Goal: Task Accomplishment & Management: Complete application form

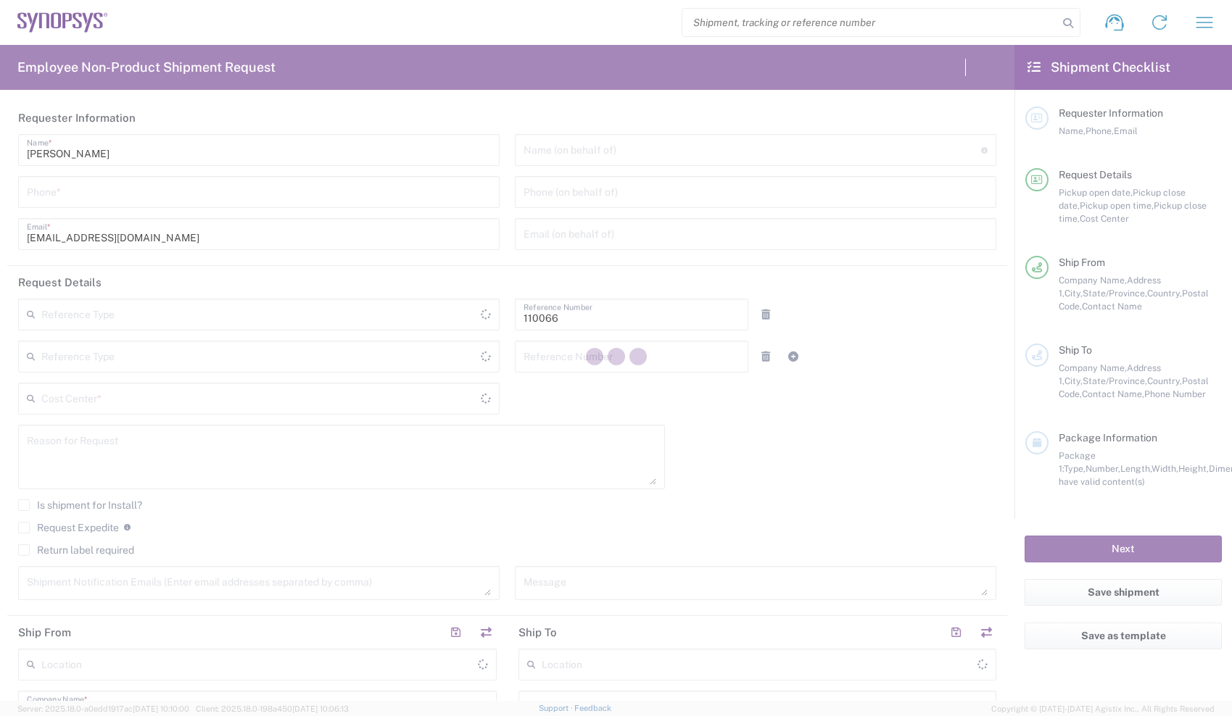
type input "Department"
type input "US01, CIO, IT, ESS2 110066"
type input "[US_STATE]"
type input "[GEOGRAPHIC_DATA]"
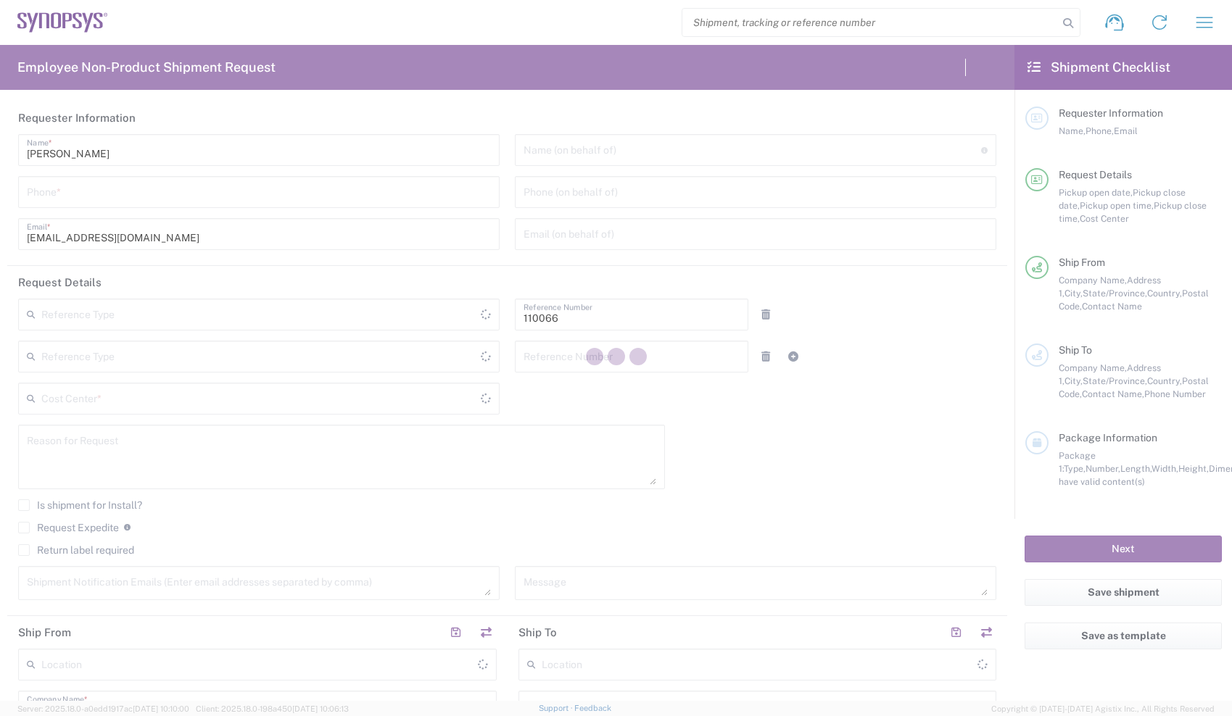
type input "Delivered at Place"
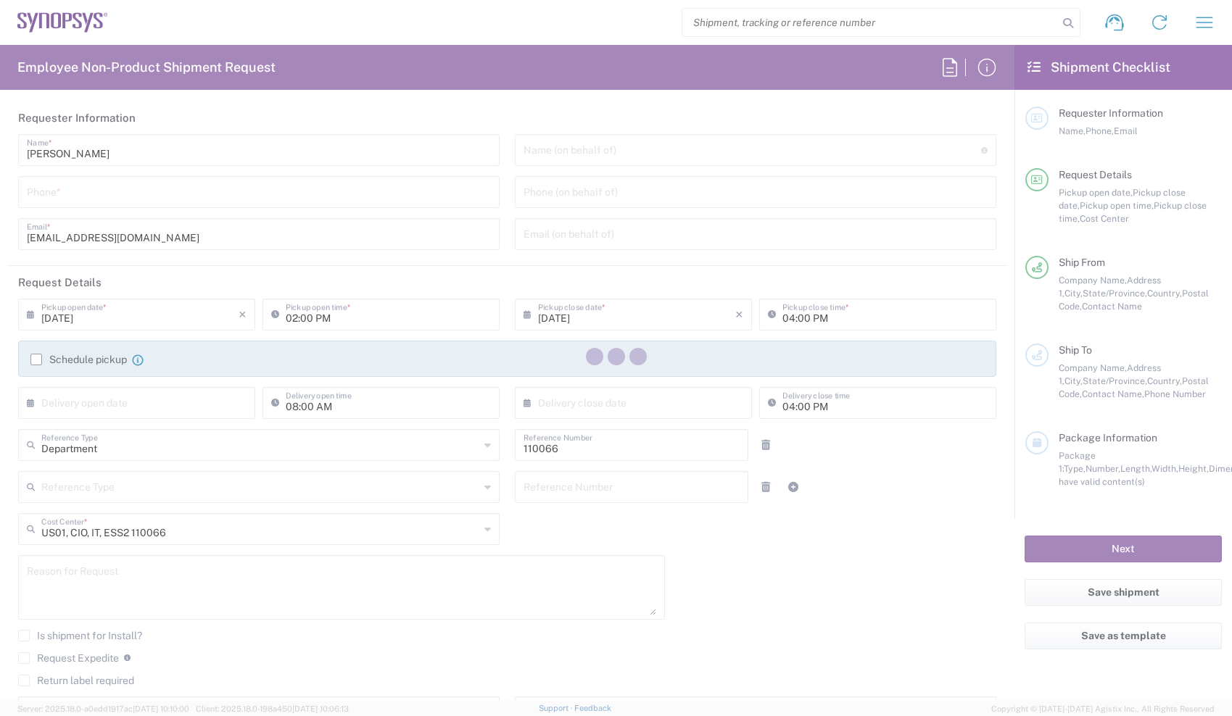
type input "Headquarters USSV"
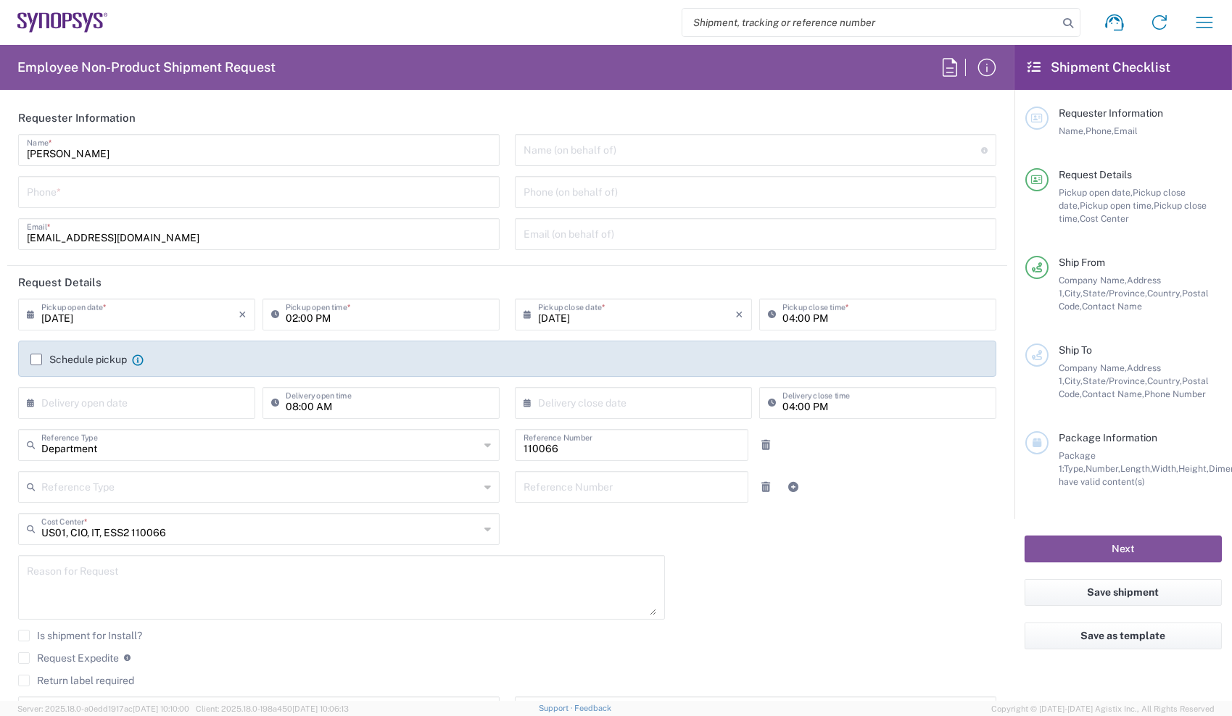
click at [385, 10] on div "Shipment request Shipment tracking Employee non-product shipment request My shi…" at bounding box center [667, 22] width 1119 height 35
click at [320, 190] on input "tel" at bounding box center [259, 190] width 464 height 25
click at [320, 190] on input "6692462454" at bounding box center [259, 190] width 464 height 25
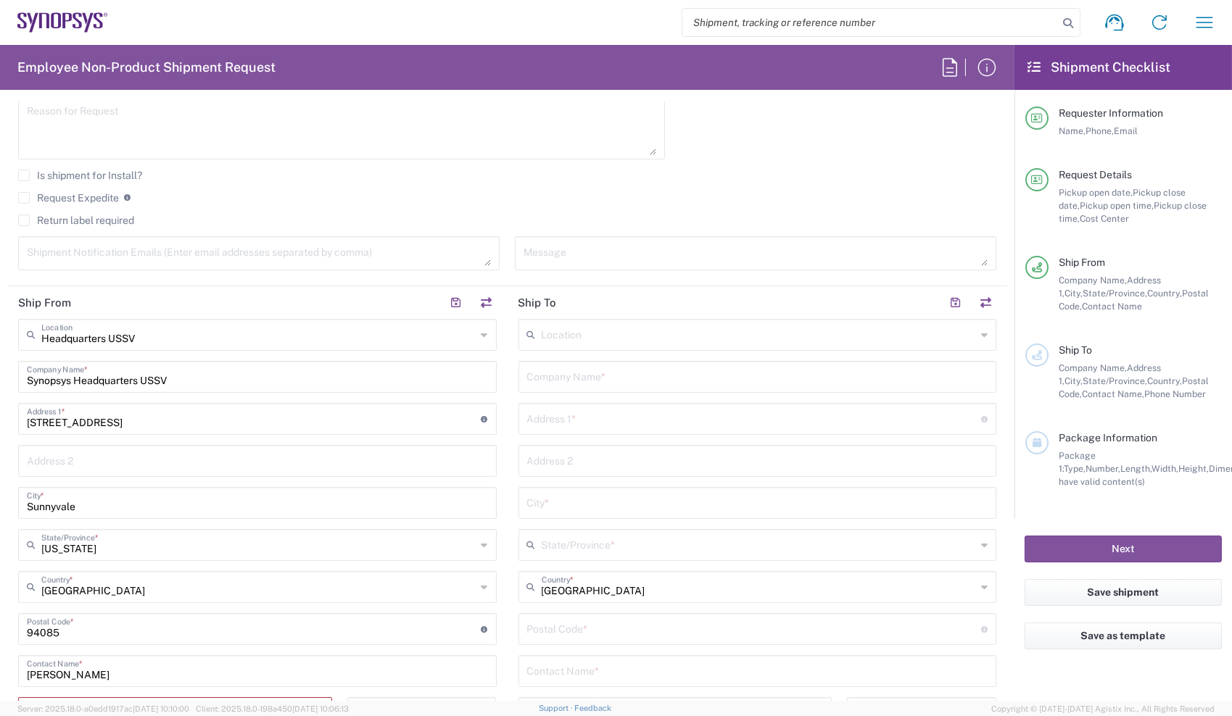
scroll to position [594, 0]
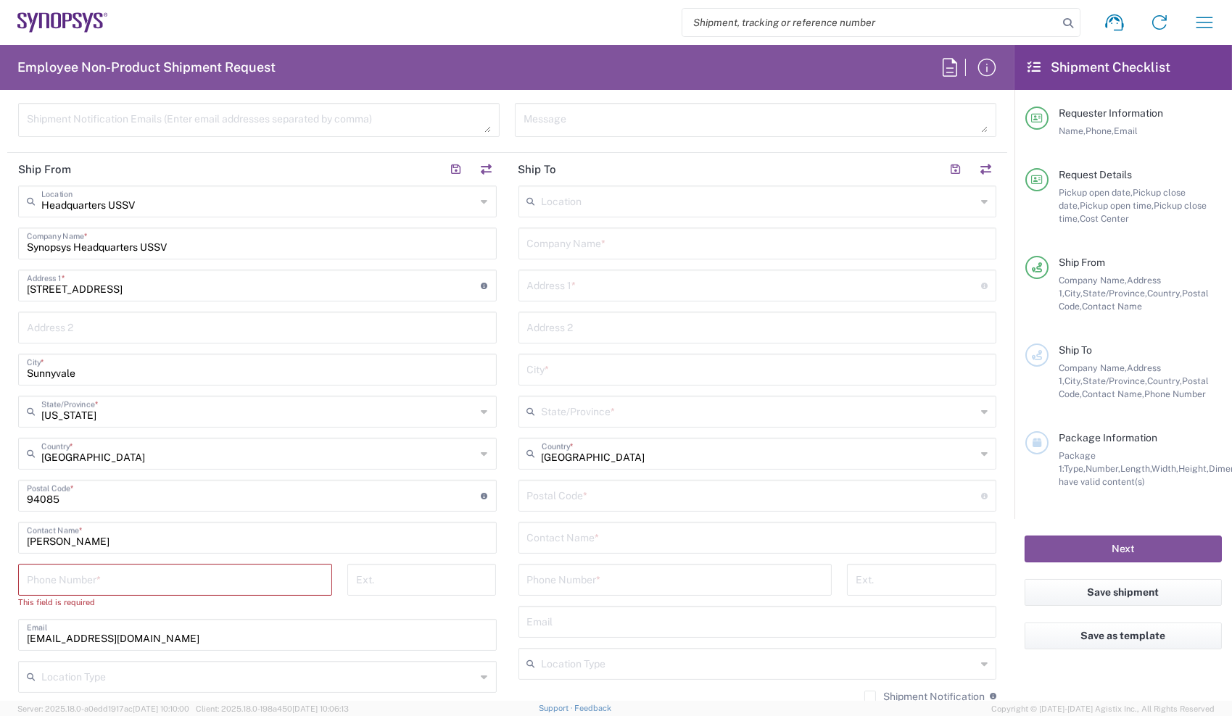
type input "6692462454"
click at [126, 592] on div "Phone Number *" at bounding box center [175, 580] width 314 height 32
paste input "6692462454"
type input "6692462454"
click at [585, 577] on input "tel" at bounding box center [675, 578] width 297 height 25
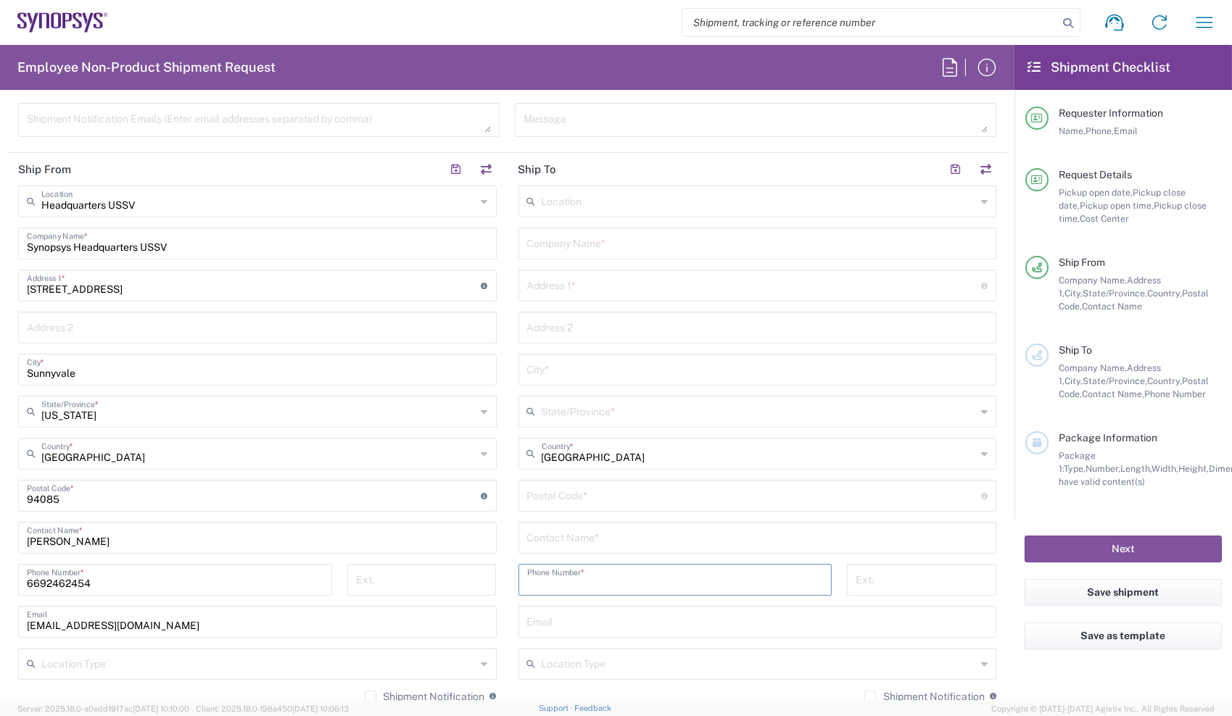
paste input "6692462454"
type input "6692462454"
click at [510, 583] on div "[PHONE_NUMBER] Phone Number *" at bounding box center [674, 585] width 329 height 42
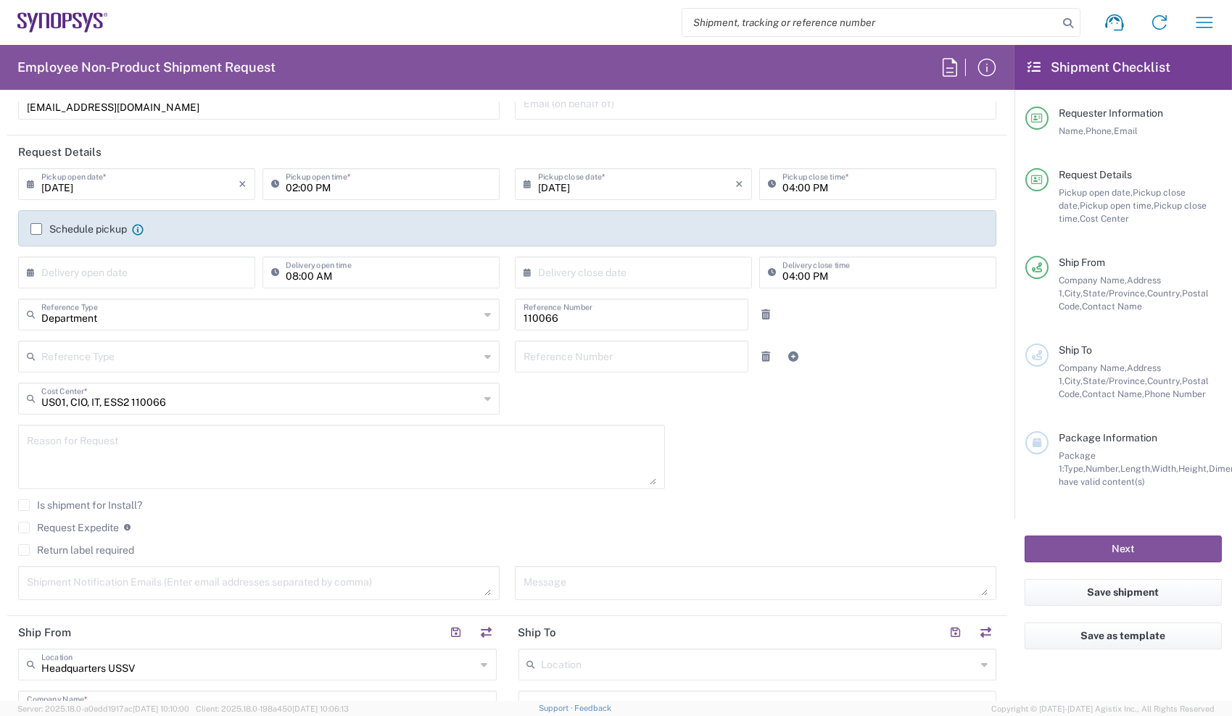
scroll to position [7, 0]
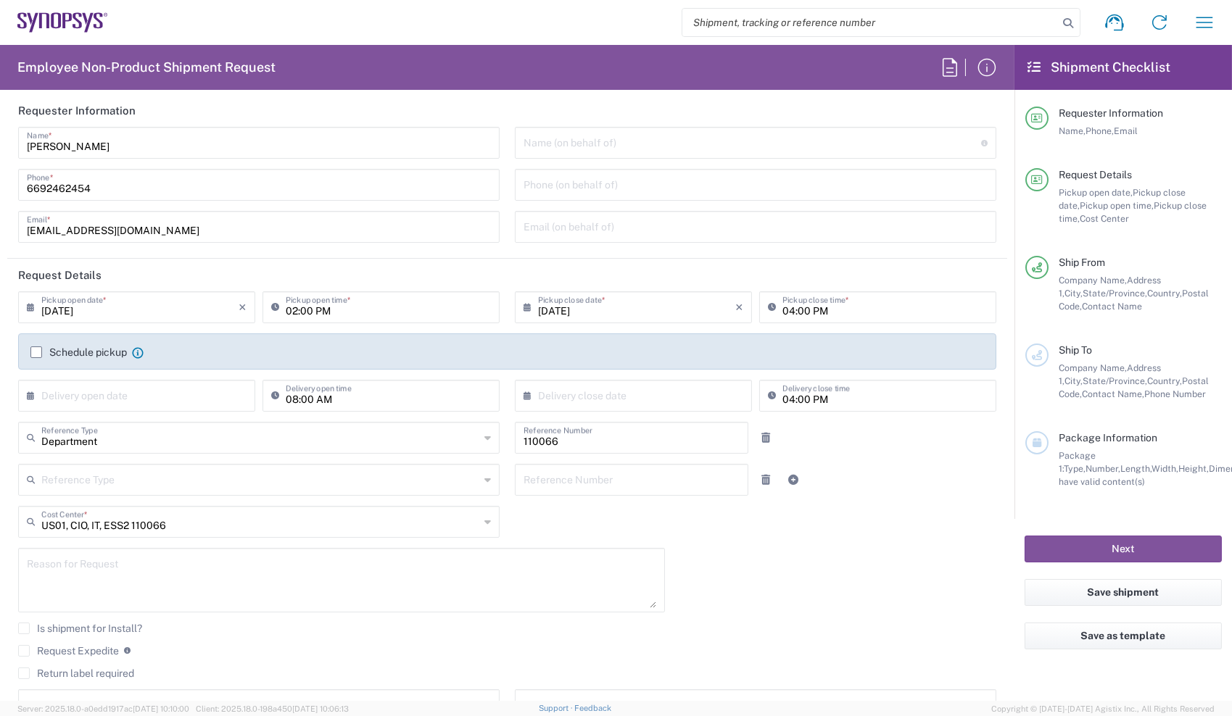
click at [42, 669] on label "Return label required" at bounding box center [76, 674] width 116 height 12
click at [24, 673] on input "Return label required" at bounding box center [24, 673] width 0 height 0
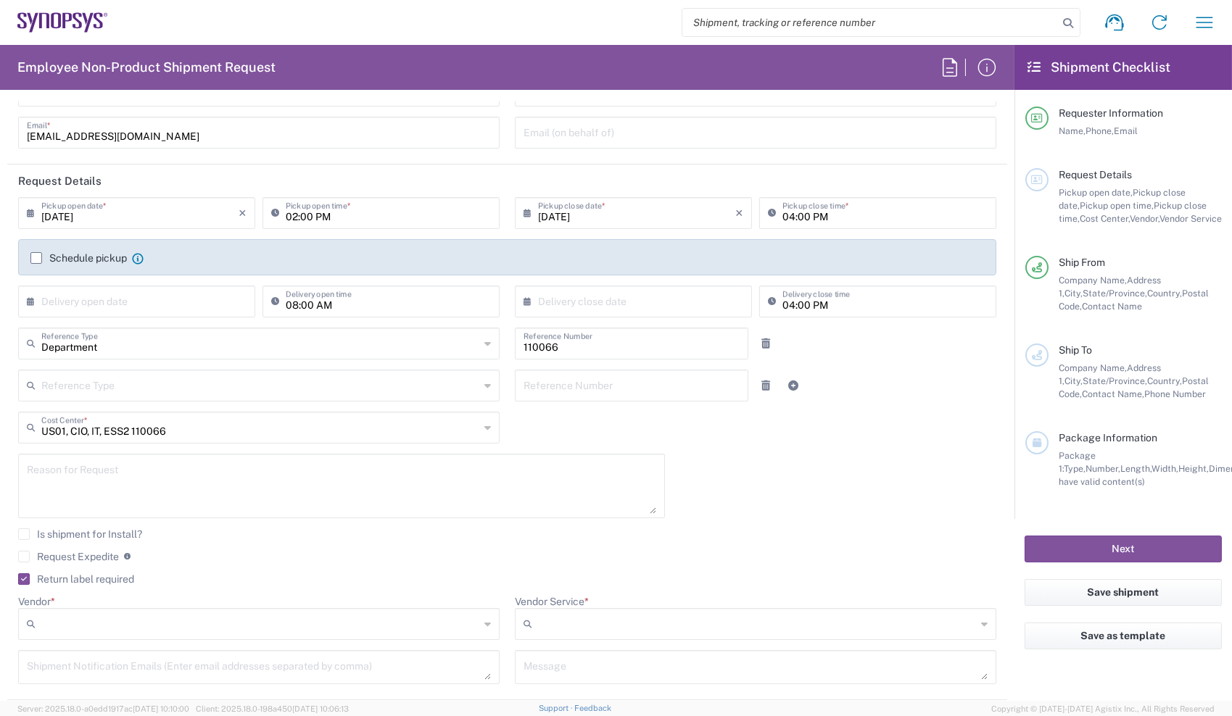
scroll to position [103, 0]
click at [353, 611] on input "Vendor *" at bounding box center [260, 622] width 438 height 23
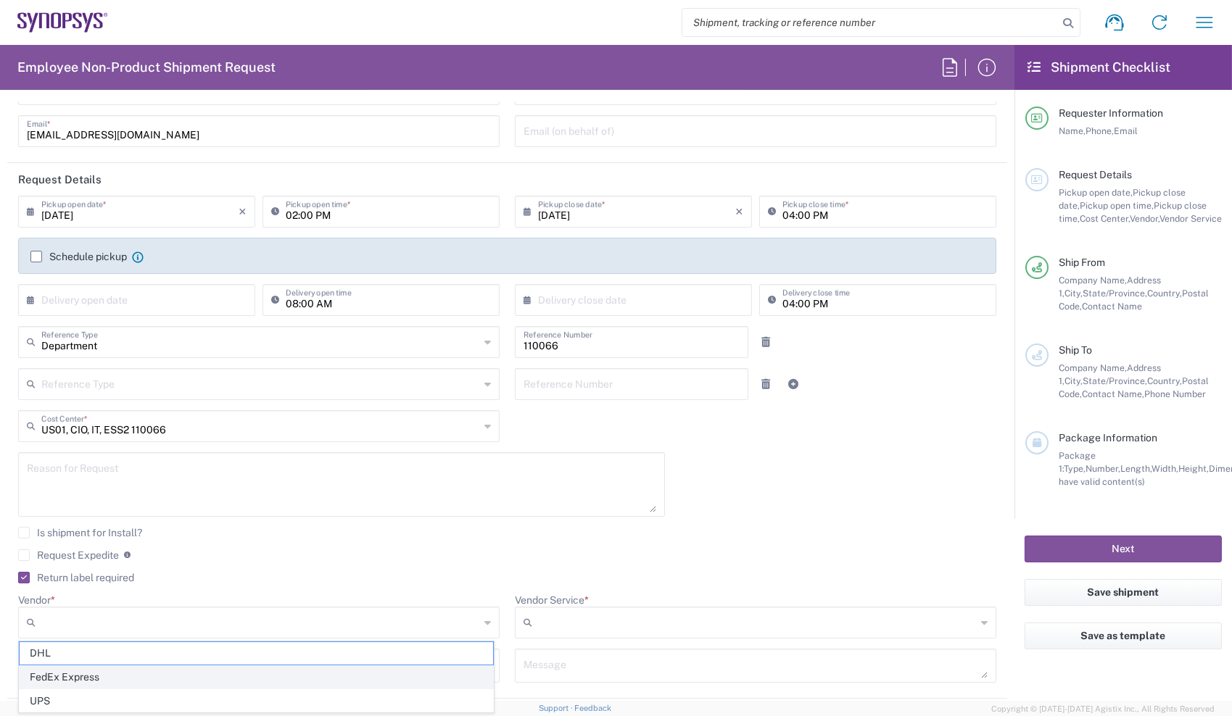
click at [273, 670] on span "FedEx Express" at bounding box center [256, 677] width 473 height 22
type input "FedEx Express"
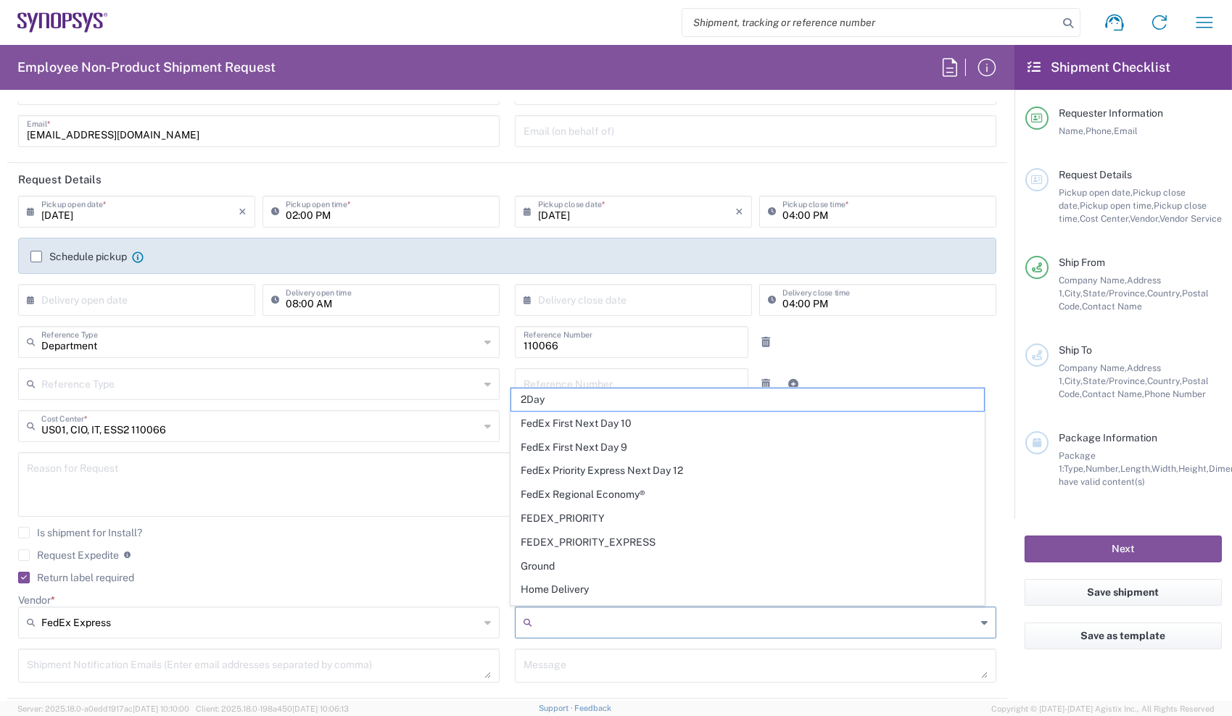
click at [571, 627] on input "Vendor Service *" at bounding box center [757, 622] width 438 height 23
click at [600, 392] on span "2Day" at bounding box center [747, 400] width 473 height 22
type input "2Day"
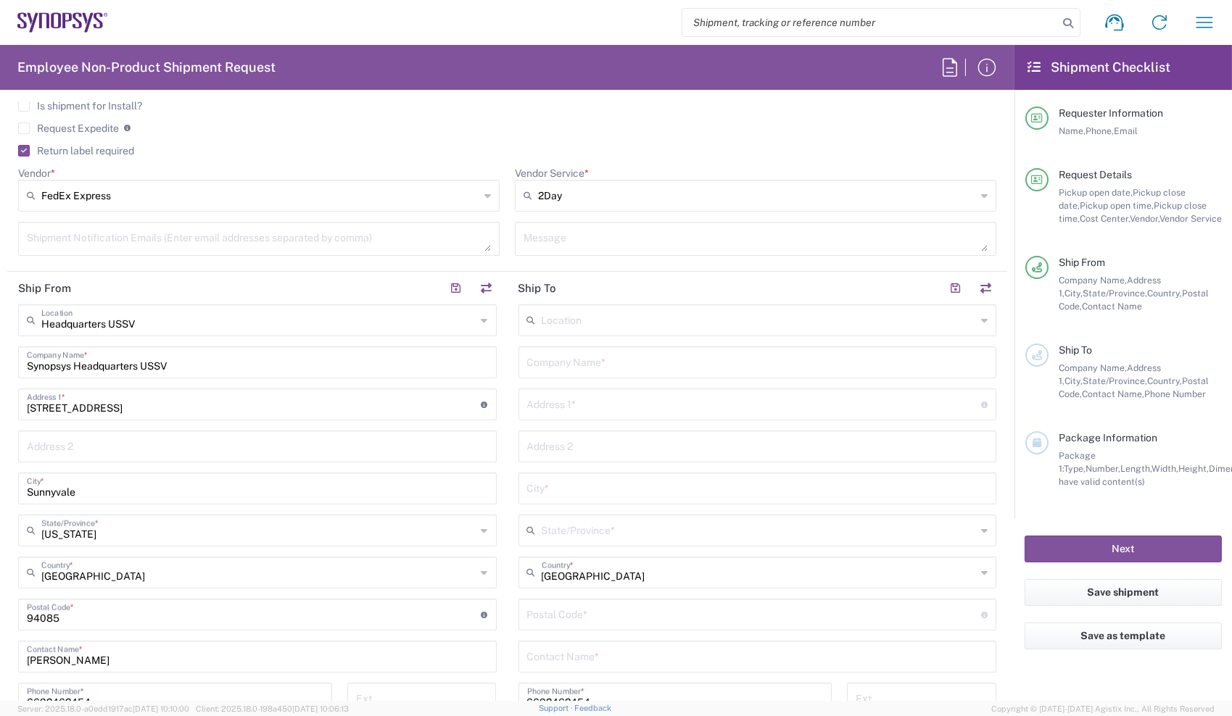
scroll to position [531, 0]
click at [590, 363] on input "text" at bounding box center [757, 360] width 461 height 25
type input "Synopsys ([PERSON_NAME])"
click at [534, 407] on input "text" at bounding box center [754, 402] width 455 height 25
paste input "[STREET_ADDRESS]"
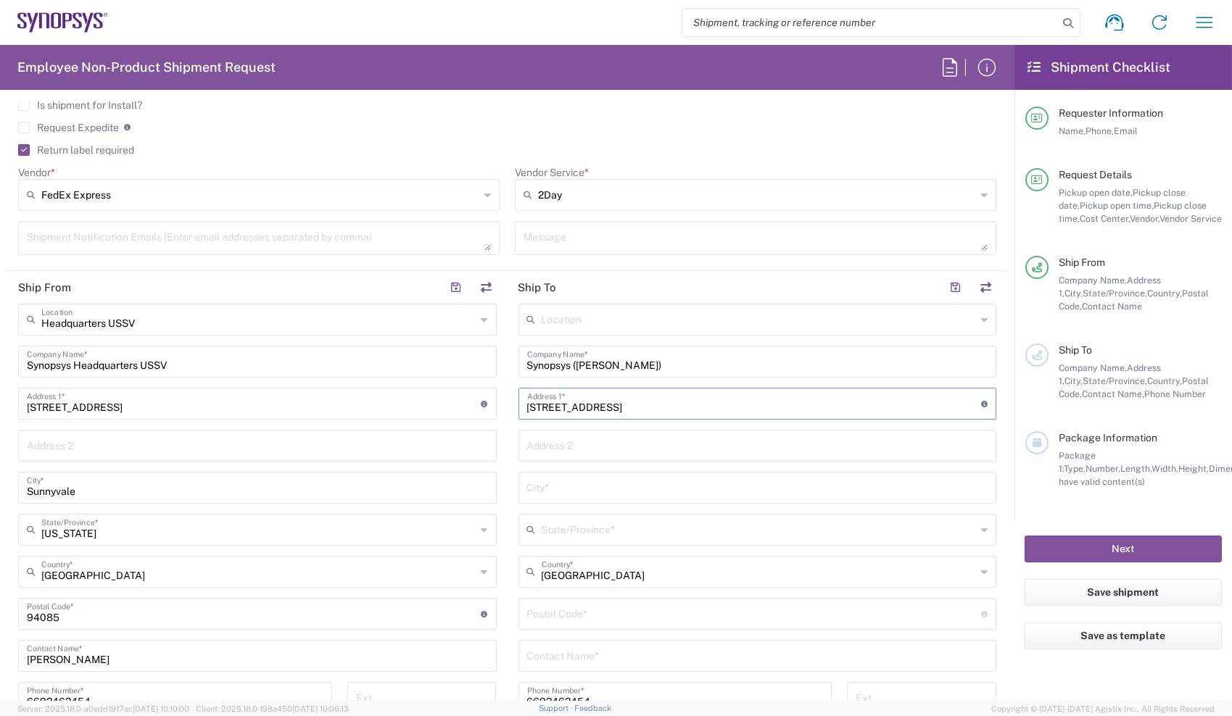
click at [594, 406] on input "[STREET_ADDRESS]" at bounding box center [754, 402] width 455 height 25
drag, startPoint x: 594, startPoint y: 406, endPoint x: 650, endPoint y: 407, distance: 55.8
click at [650, 407] on input "[STREET_ADDRESS]" at bounding box center [754, 402] width 455 height 25
type input "[STREET_ADDRESS]"
click at [589, 499] on div "City *" at bounding box center [757, 488] width 478 height 32
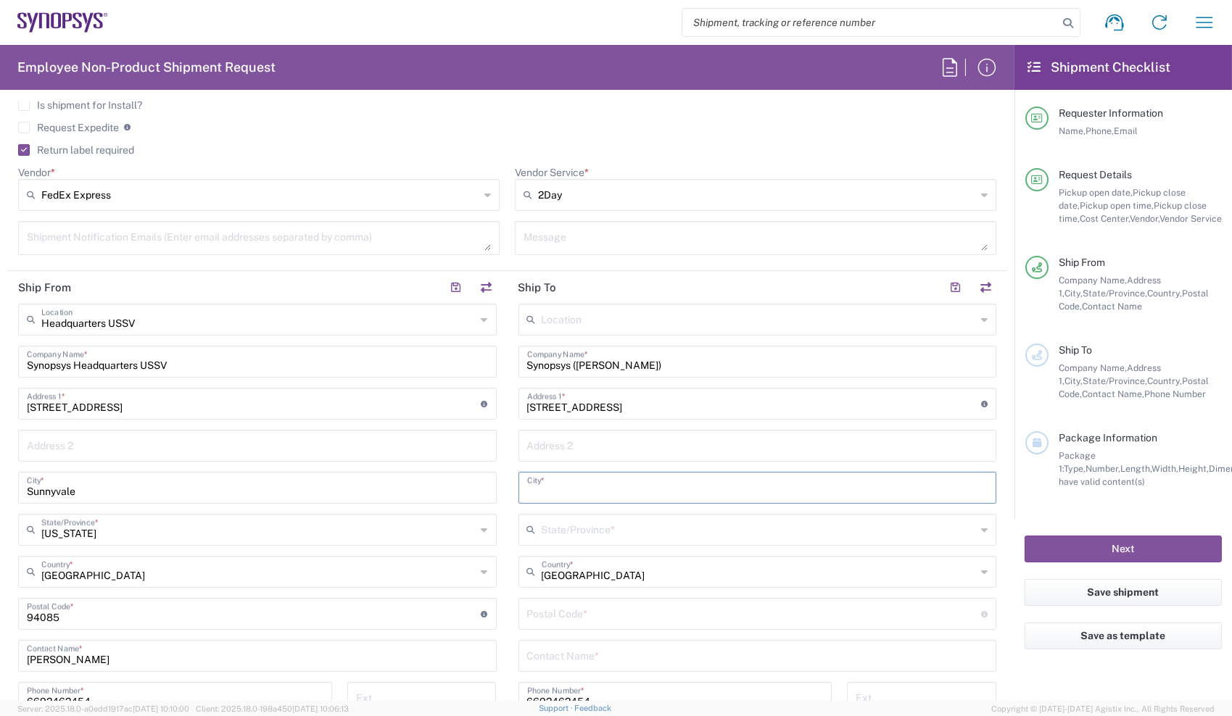
click at [601, 491] on input "text" at bounding box center [757, 486] width 461 height 25
paste input "[GEOGRAPHIC_DATA]"
type input "[GEOGRAPHIC_DATA]"
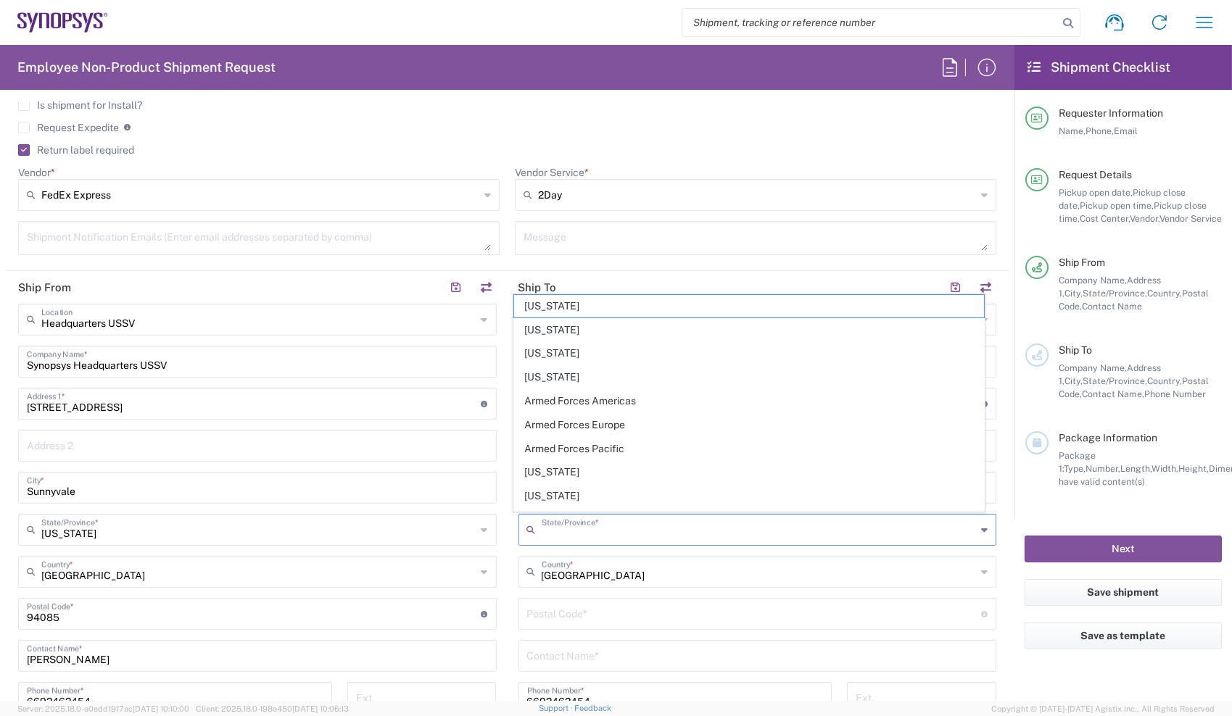
click at [560, 538] on input "text" at bounding box center [759, 528] width 435 height 25
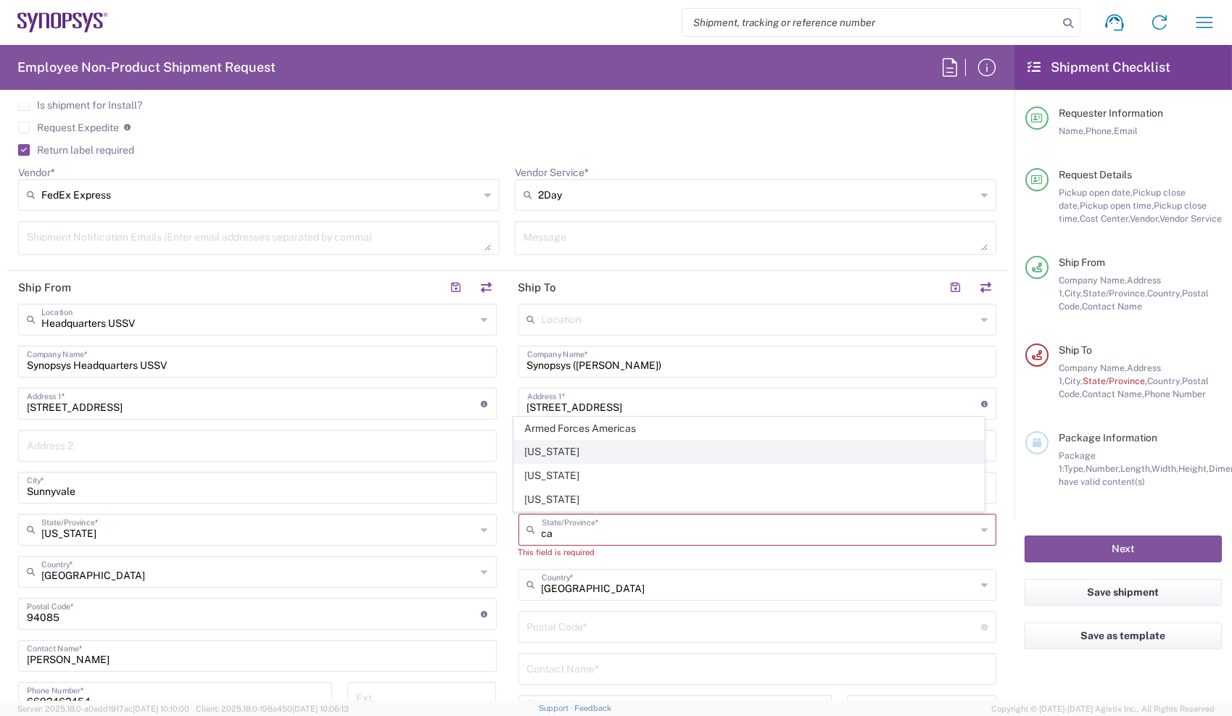
click at [535, 442] on span "[US_STATE]" at bounding box center [749, 452] width 470 height 22
type input "[US_STATE]"
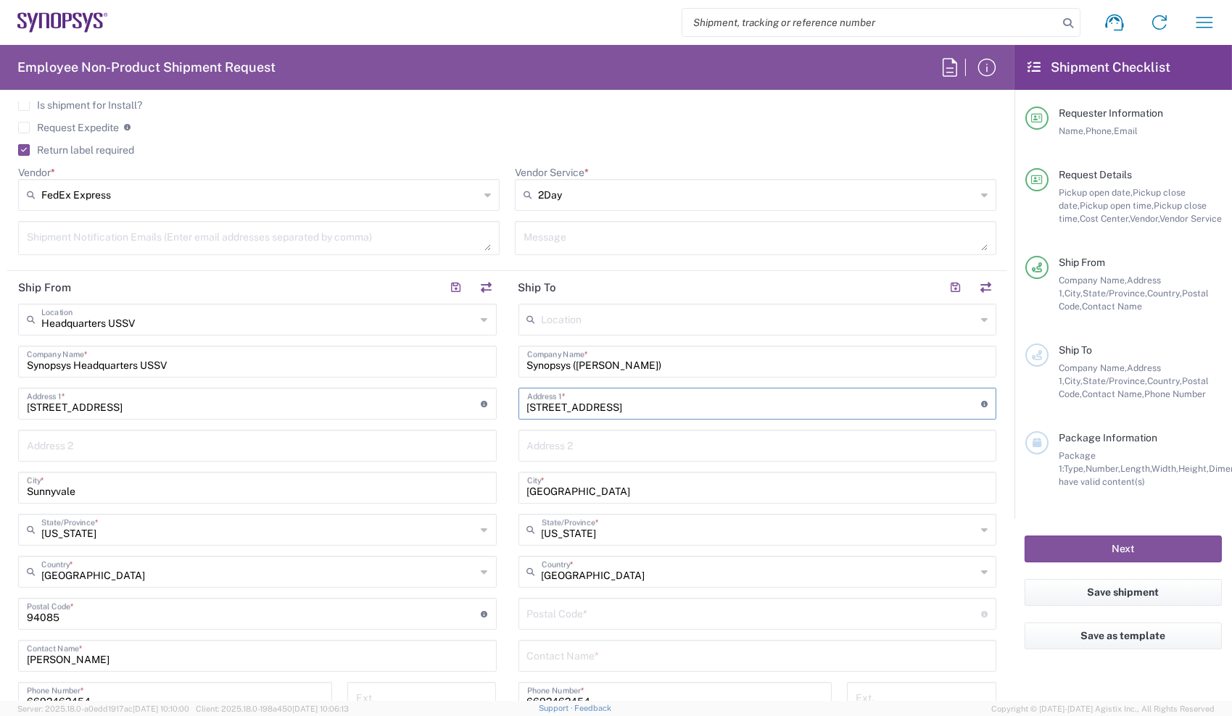
click at [697, 406] on input "[STREET_ADDRESS]" at bounding box center [754, 402] width 455 height 25
click at [560, 602] on input "undefined" at bounding box center [754, 612] width 455 height 25
paste input "95762"
type input "95762"
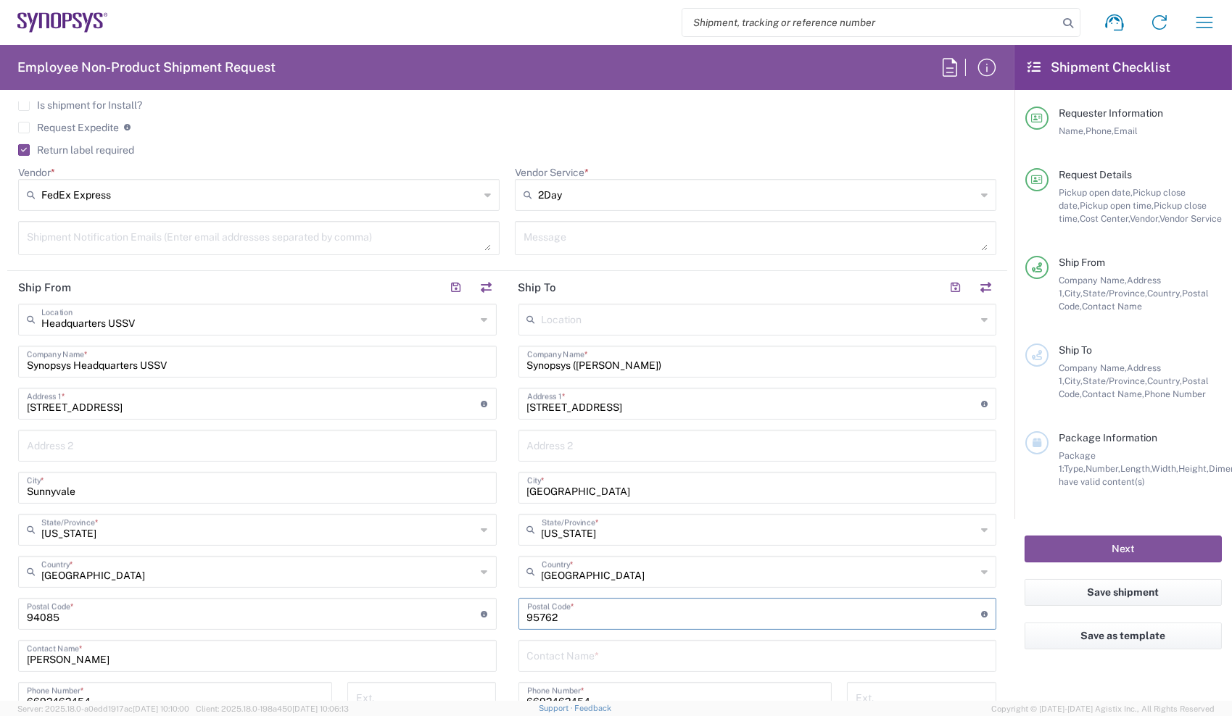
click at [569, 649] on input "text" at bounding box center [757, 654] width 461 height 25
type input "[PERSON_NAME]"
click at [598, 407] on input "[STREET_ADDRESS]" at bounding box center [754, 402] width 455 height 25
drag, startPoint x: 598, startPoint y: 407, endPoint x: 745, endPoint y: 415, distance: 147.4
click at [745, 415] on div "[STREET_ADDRESS] Address 1 * For cross streets use street names with '&' or 'an…" at bounding box center [757, 404] width 478 height 32
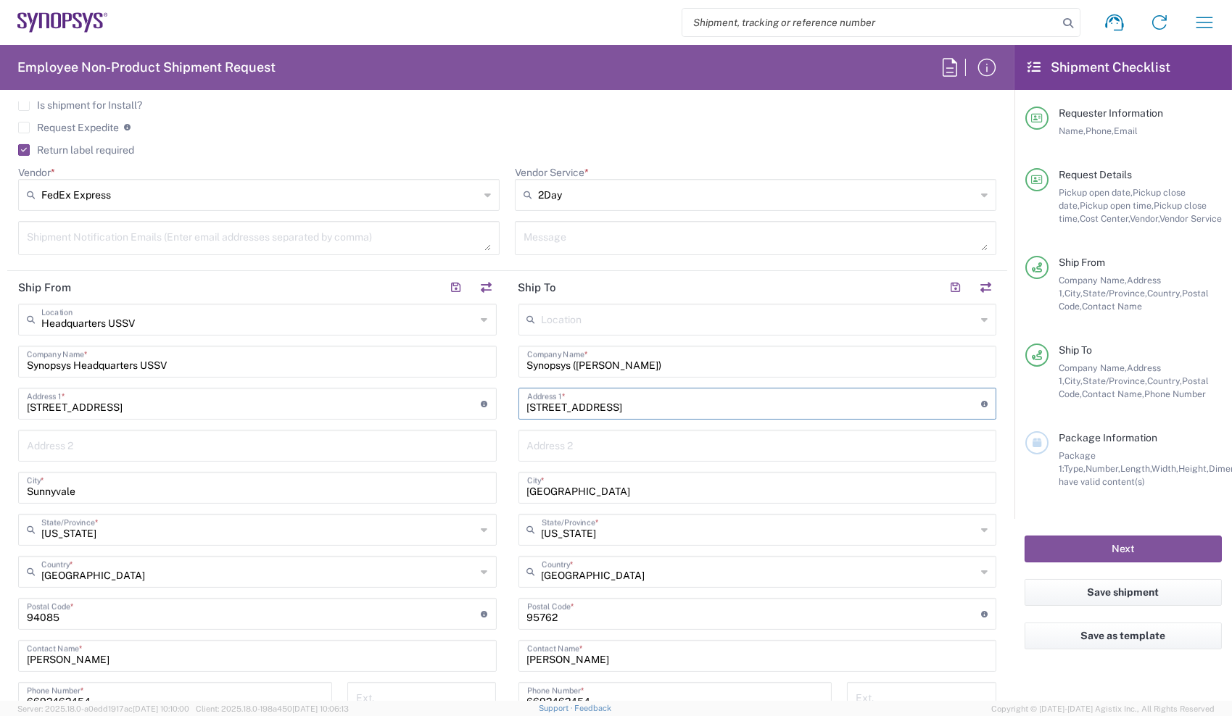
type input "[STREET_ADDRESS]"
click at [499, 463] on main "Headquarters USSV Location Headquarters [GEOGRAPHIC_DATA] Agrate Brianza IT01 […" at bounding box center [257, 568] width 500 height 528
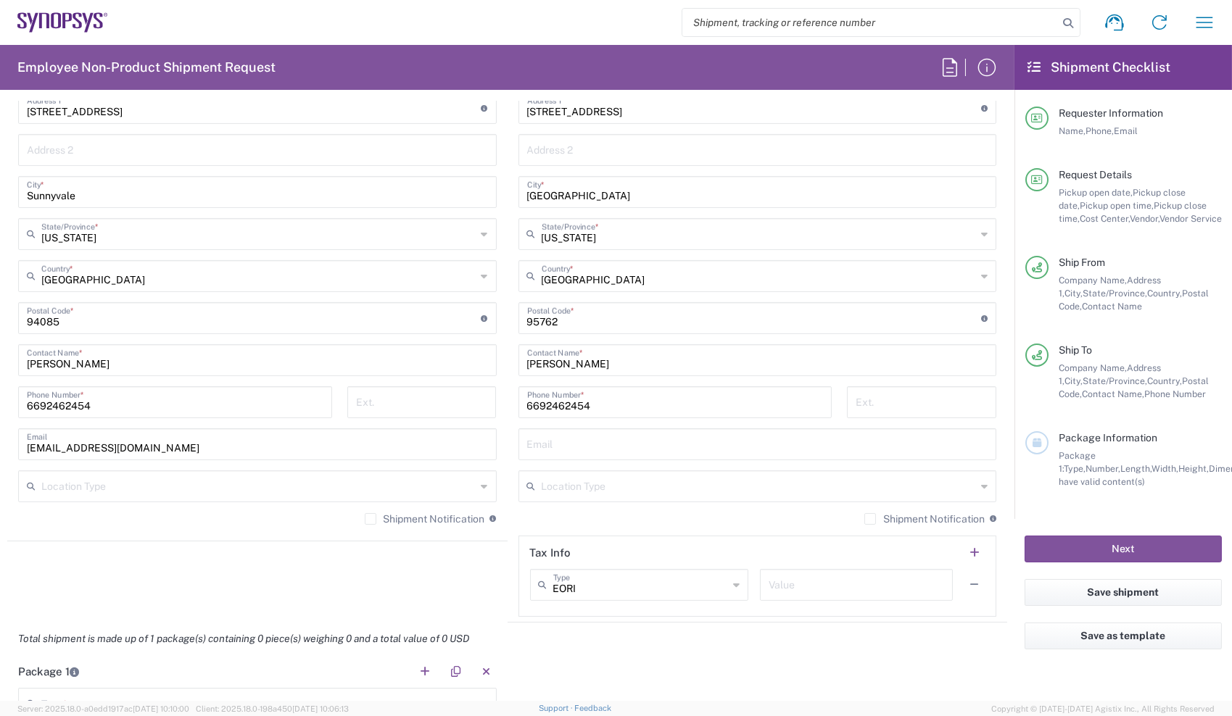
scroll to position [826, 0]
click at [542, 447] on input "text" at bounding box center [757, 443] width 461 height 25
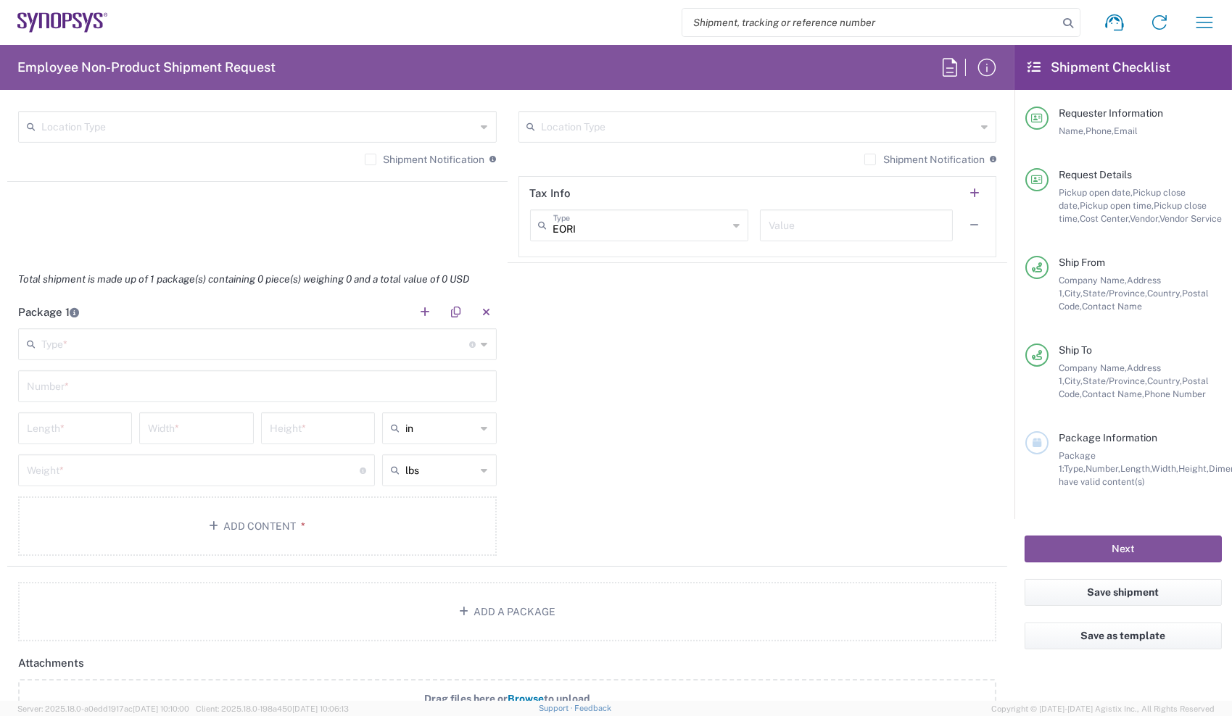
scroll to position [1188, 0]
type input "[EMAIL_ADDRESS][DOMAIN_NAME]"
click at [304, 340] on input "text" at bounding box center [255, 340] width 428 height 25
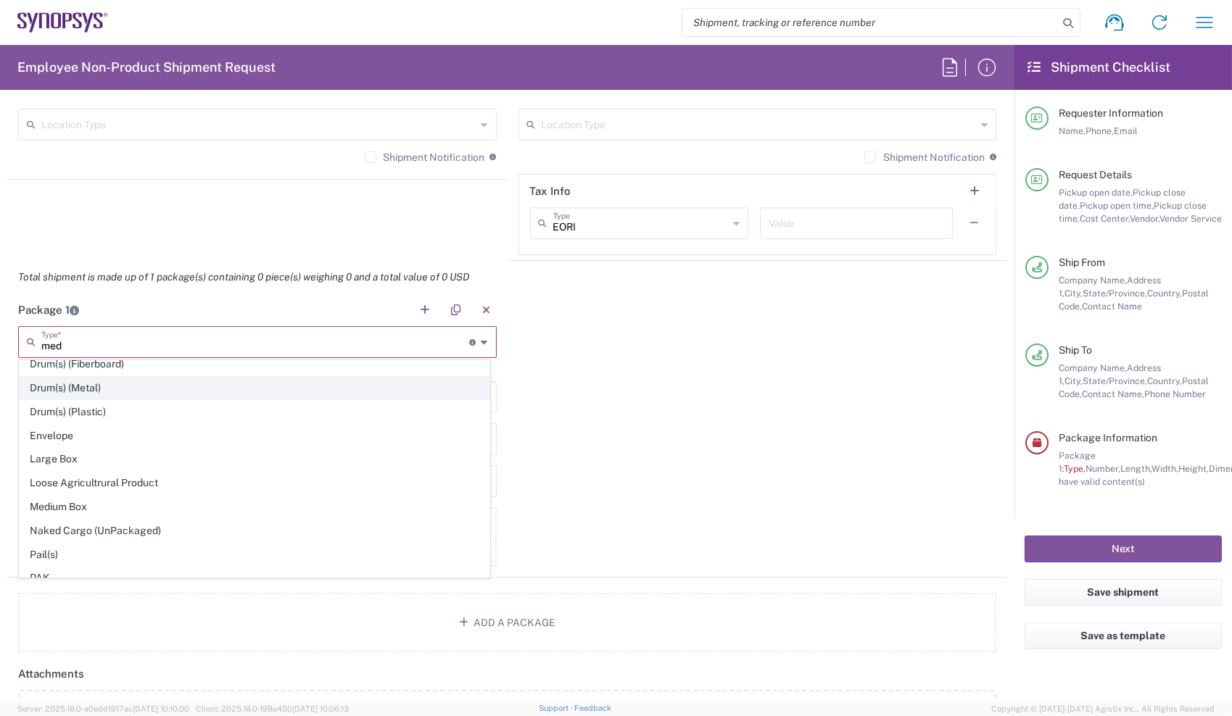
scroll to position [0, 0]
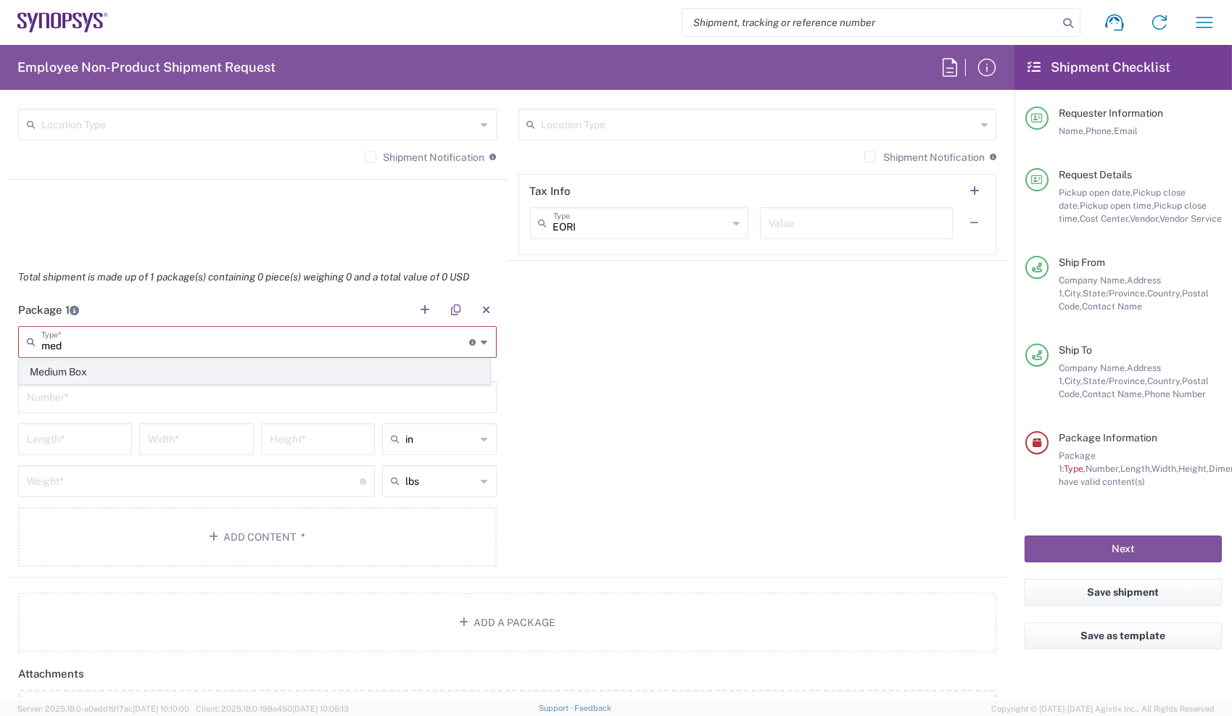
click at [80, 368] on span "Medium Box" at bounding box center [255, 372] width 470 height 22
type input "Medium Box"
type input "13"
type input "11.5"
type input "2.5"
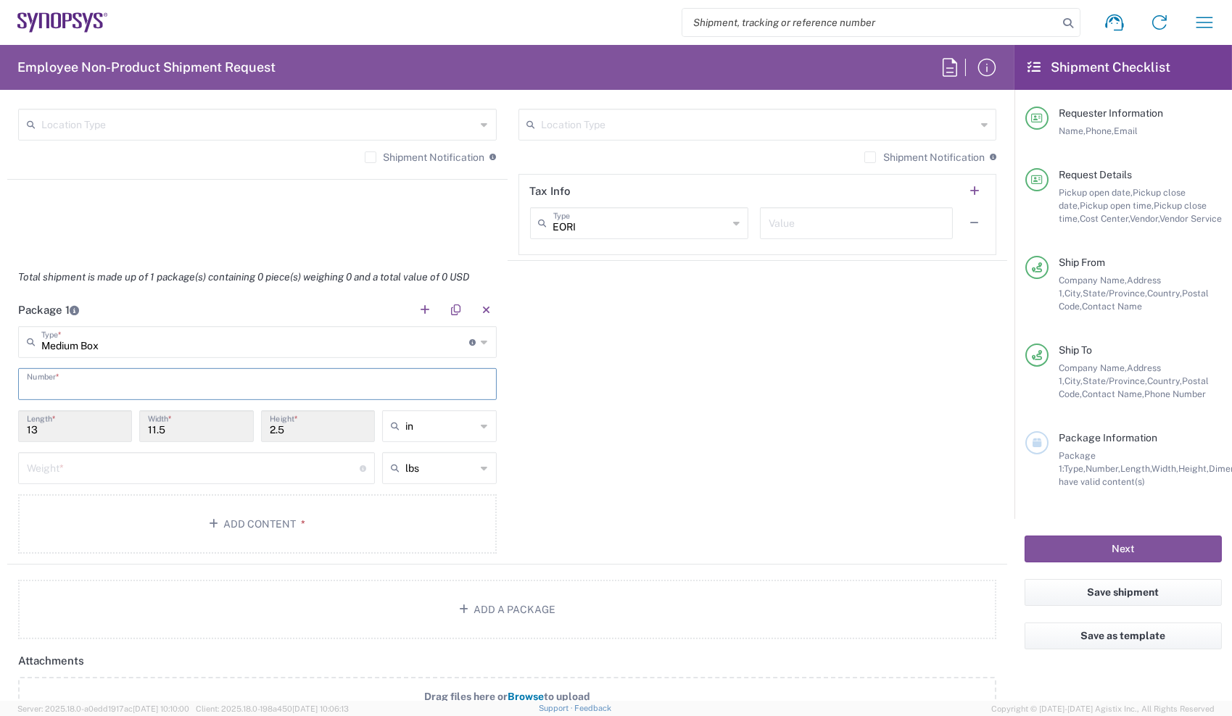
click at [88, 376] on input "text" at bounding box center [257, 382] width 461 height 25
type input "1"
click at [92, 463] on input "number" at bounding box center [193, 467] width 333 height 25
type input "10"
click at [410, 526] on button "Add Content *" at bounding box center [257, 523] width 478 height 59
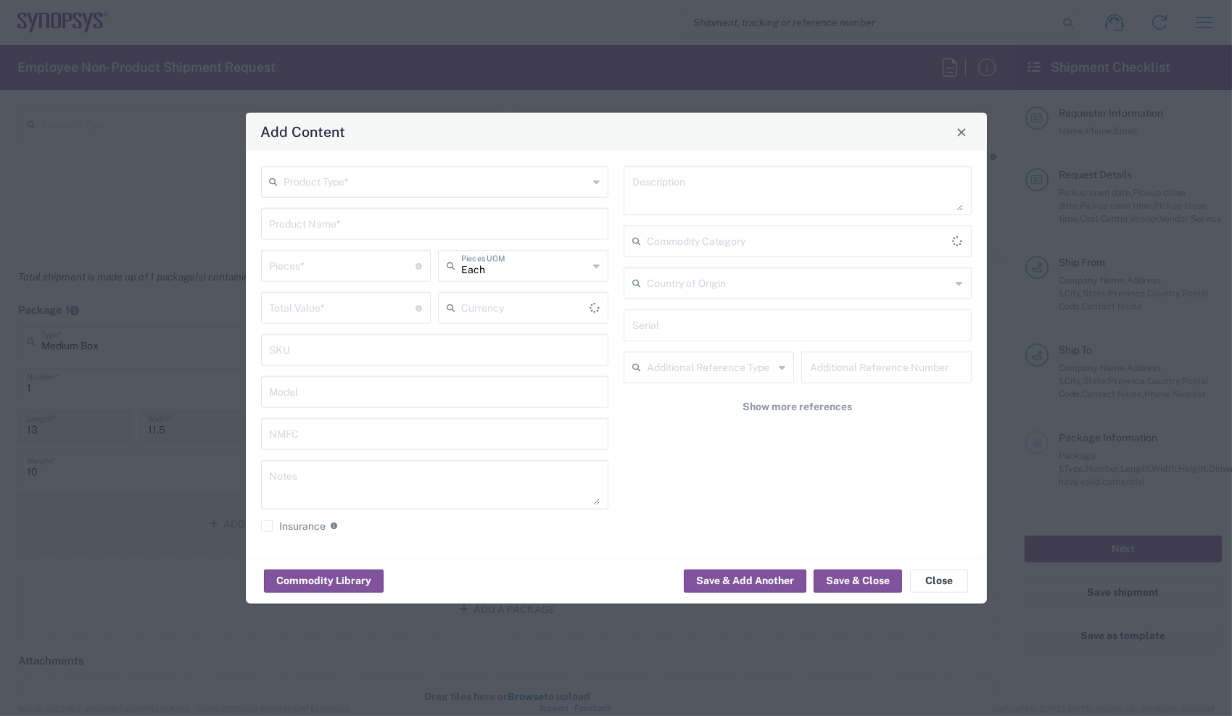
type input "US Dollar"
click at [453, 173] on input "text" at bounding box center [436, 180] width 304 height 25
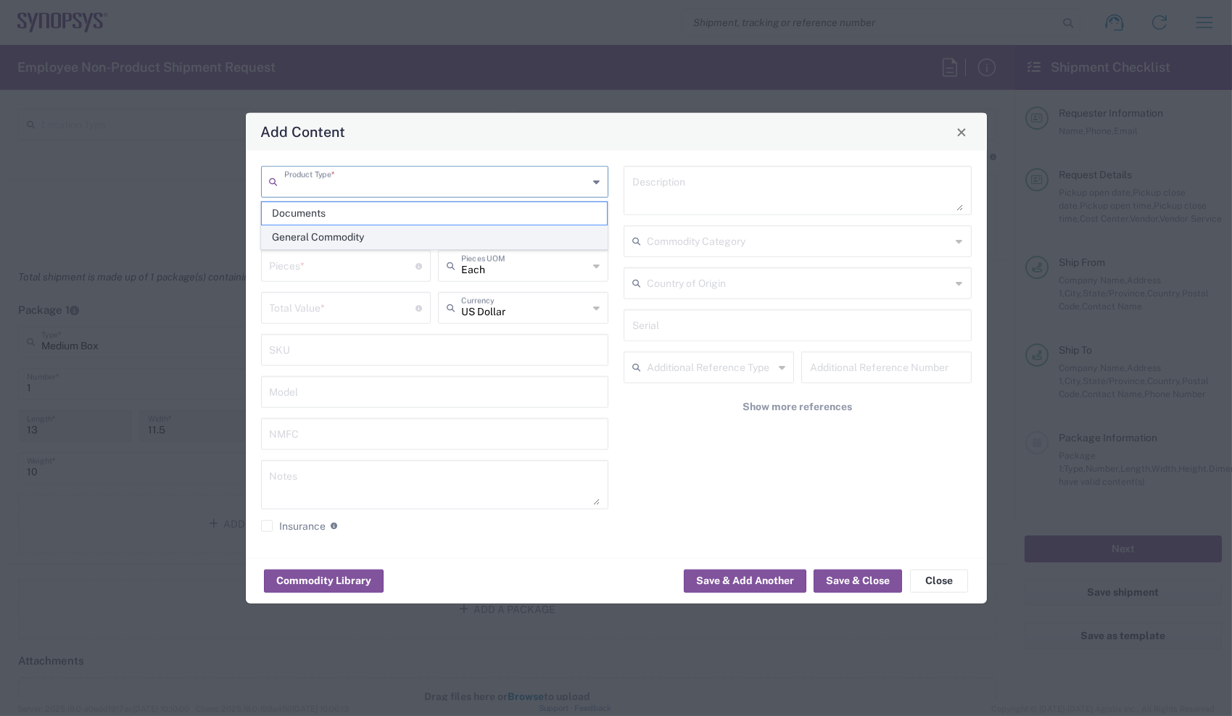
click at [410, 241] on span "General Commodity" at bounding box center [434, 237] width 345 height 22
type input "General Commodity"
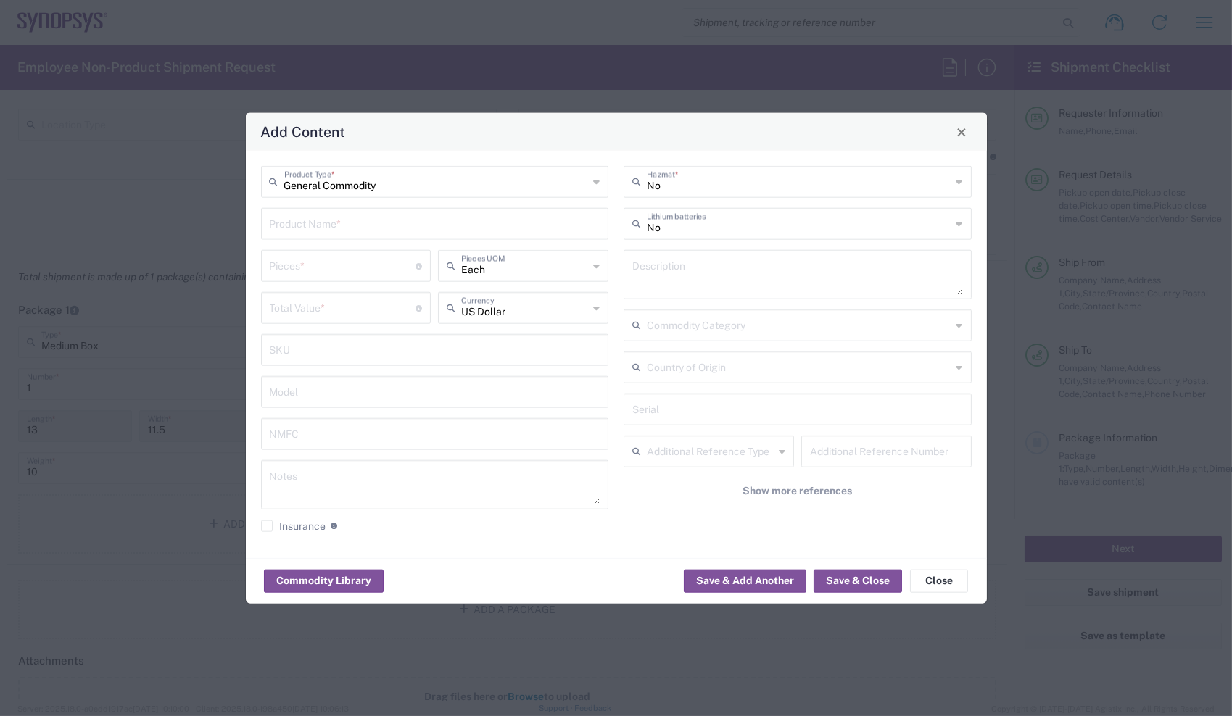
click at [410, 226] on input "text" at bounding box center [435, 222] width 331 height 25
type input "HP Laptop"
type input "1"
type input "Each"
type input "950"
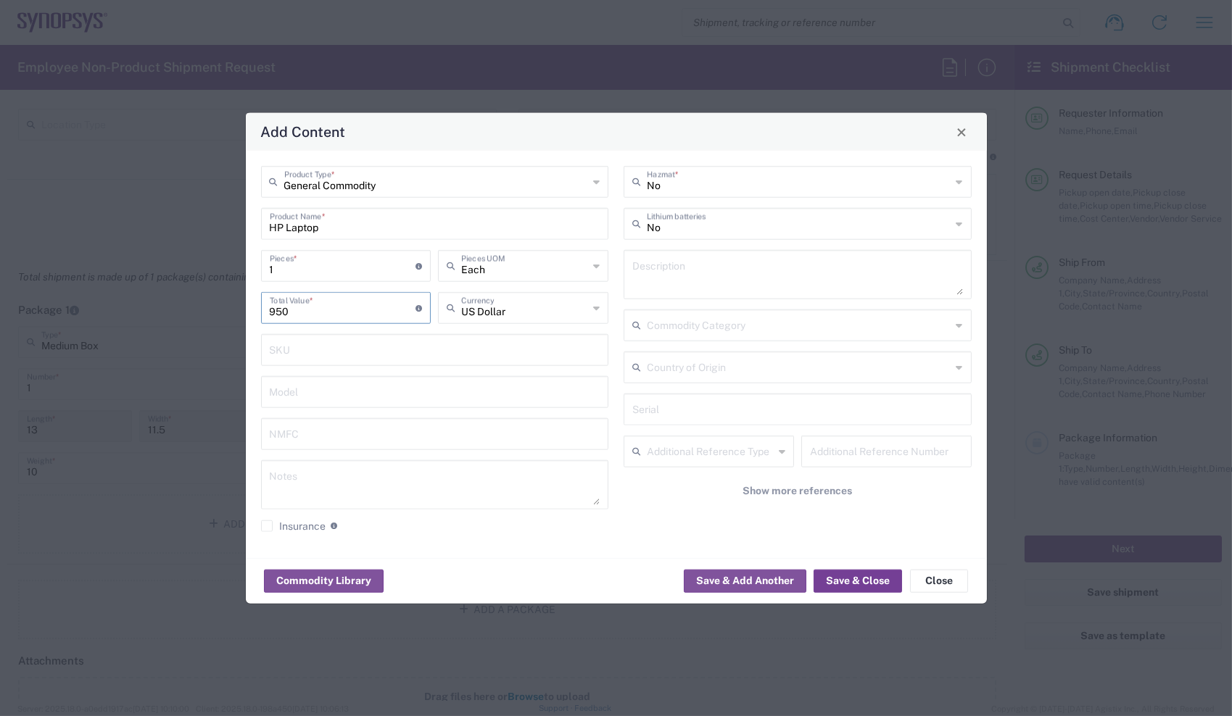
click at [864, 584] on button "Save & Close" at bounding box center [857, 580] width 88 height 23
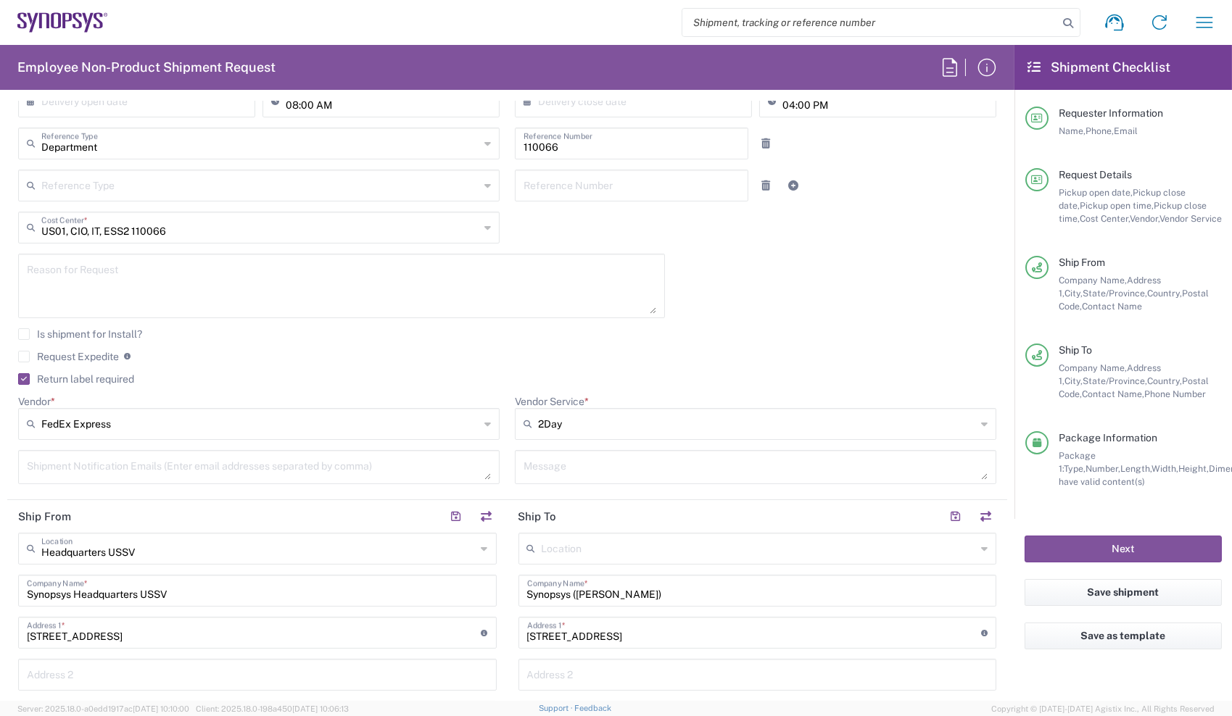
scroll to position [304, 0]
click at [1053, 548] on button "Next" at bounding box center [1122, 549] width 197 height 27
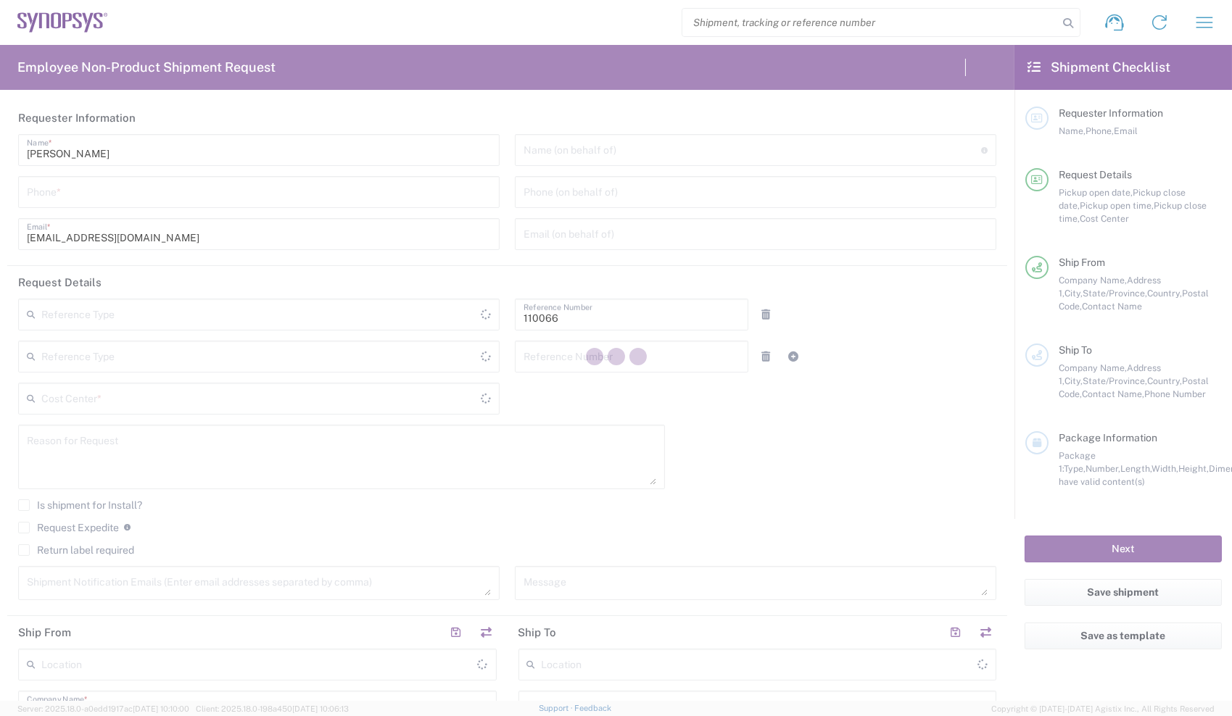
type input "US01, CIO, IT, ESS2 110066"
type input "Delivered at Place"
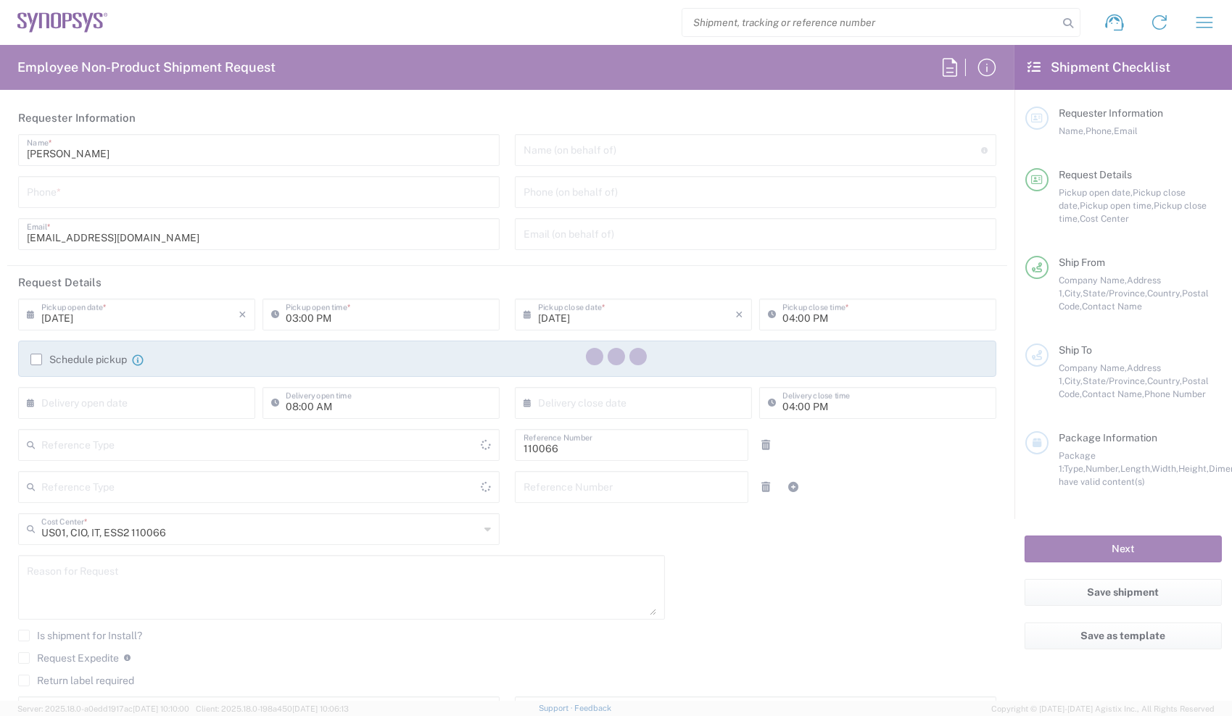
type input "[US_STATE]"
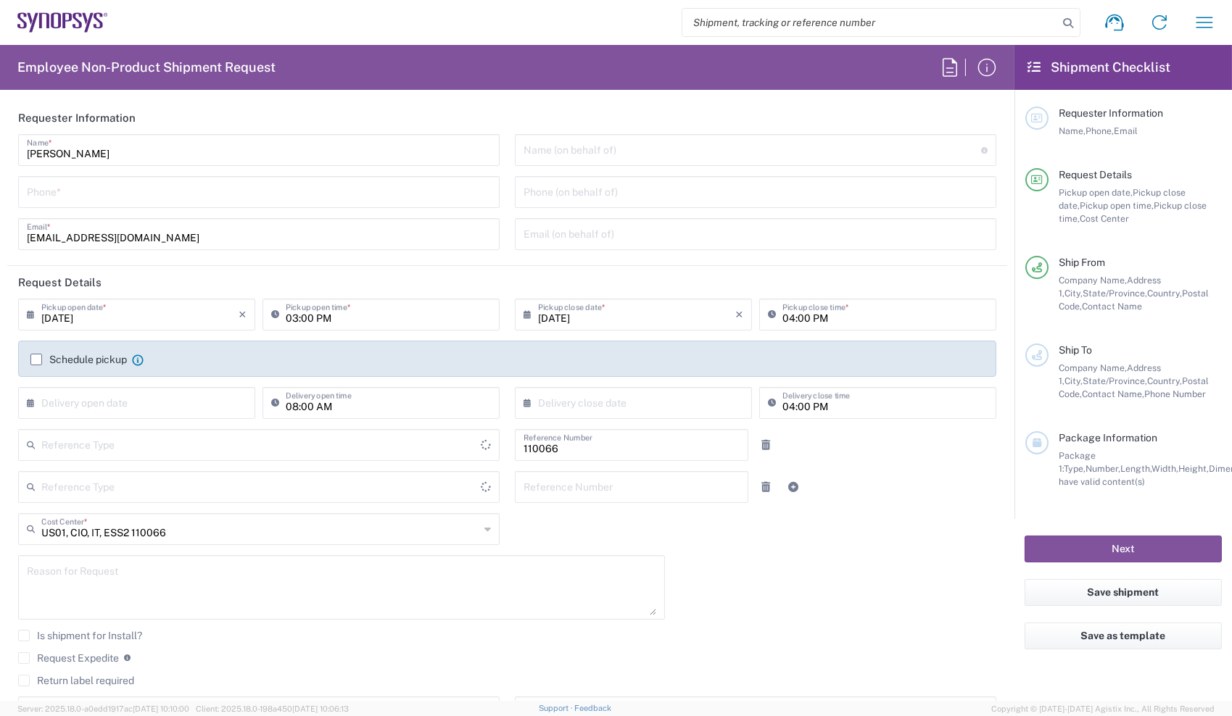
type input "Department"
type input "[GEOGRAPHIC_DATA]"
type input "Headquarters USSV"
type input "[GEOGRAPHIC_DATA]"
click at [323, 196] on input "tel" at bounding box center [259, 190] width 464 height 25
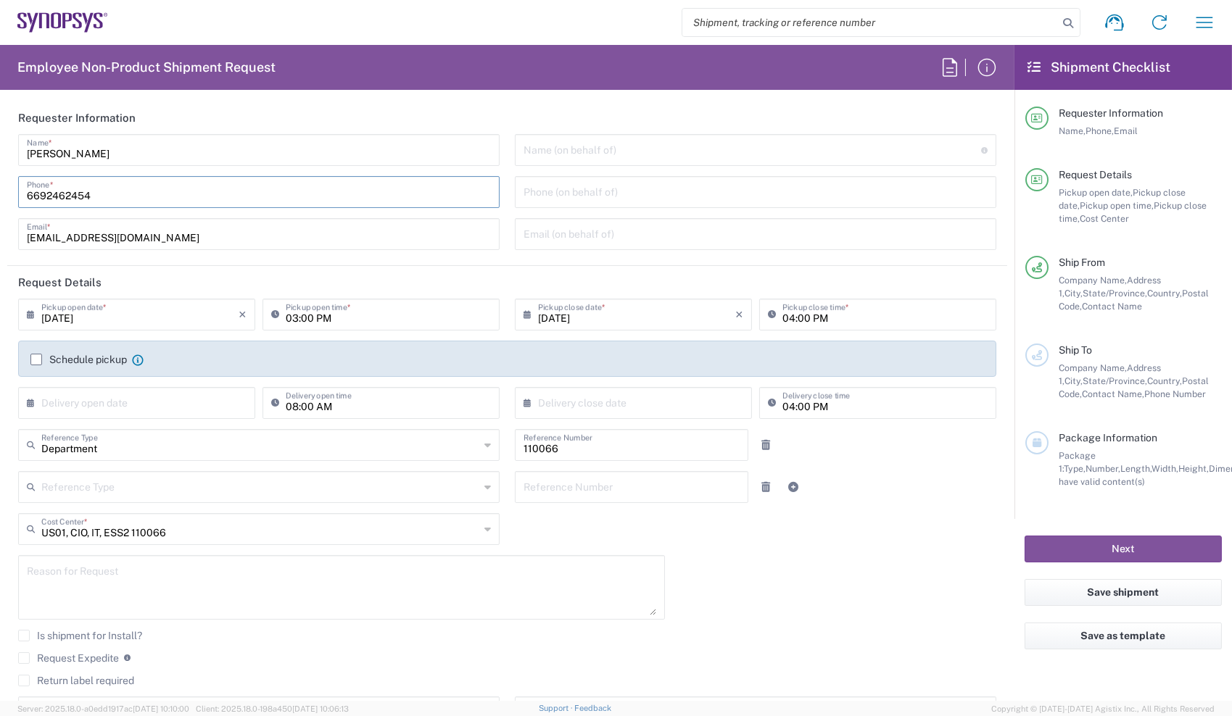
click at [323, 196] on input "6692462454" at bounding box center [259, 190] width 464 height 25
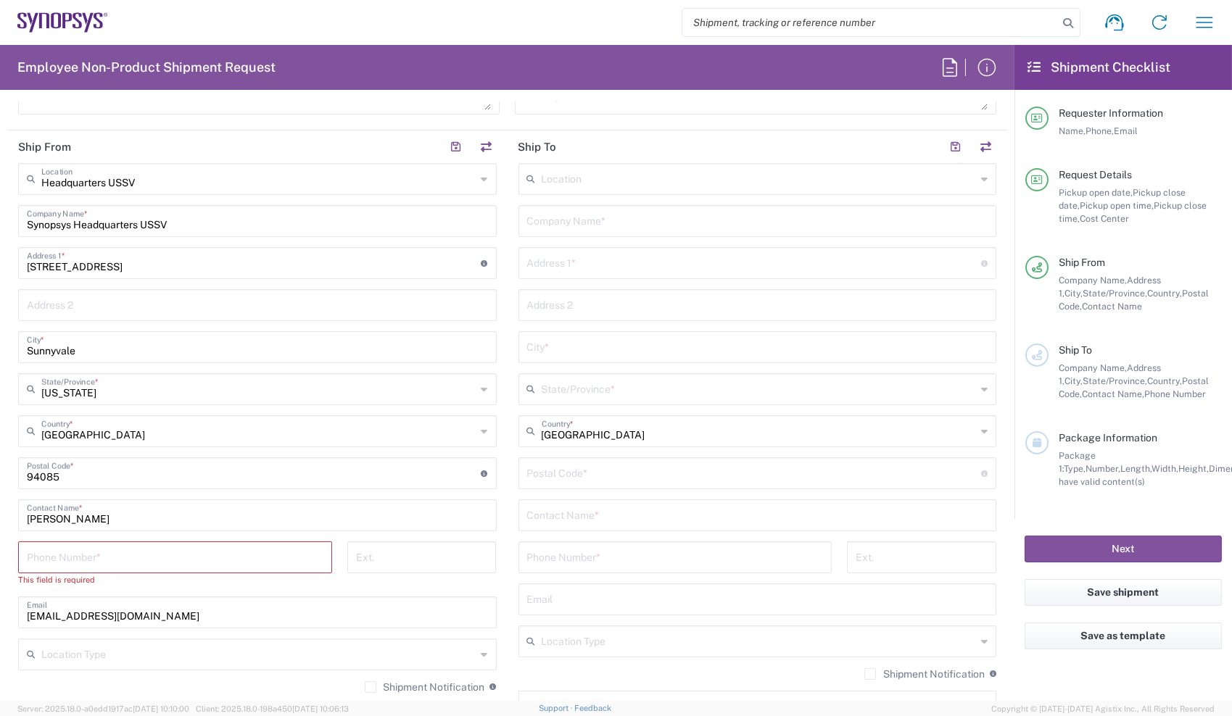
scroll to position [619, 0]
type input "6692462454"
click at [134, 556] on input "tel" at bounding box center [175, 553] width 297 height 25
paste input "6692462454"
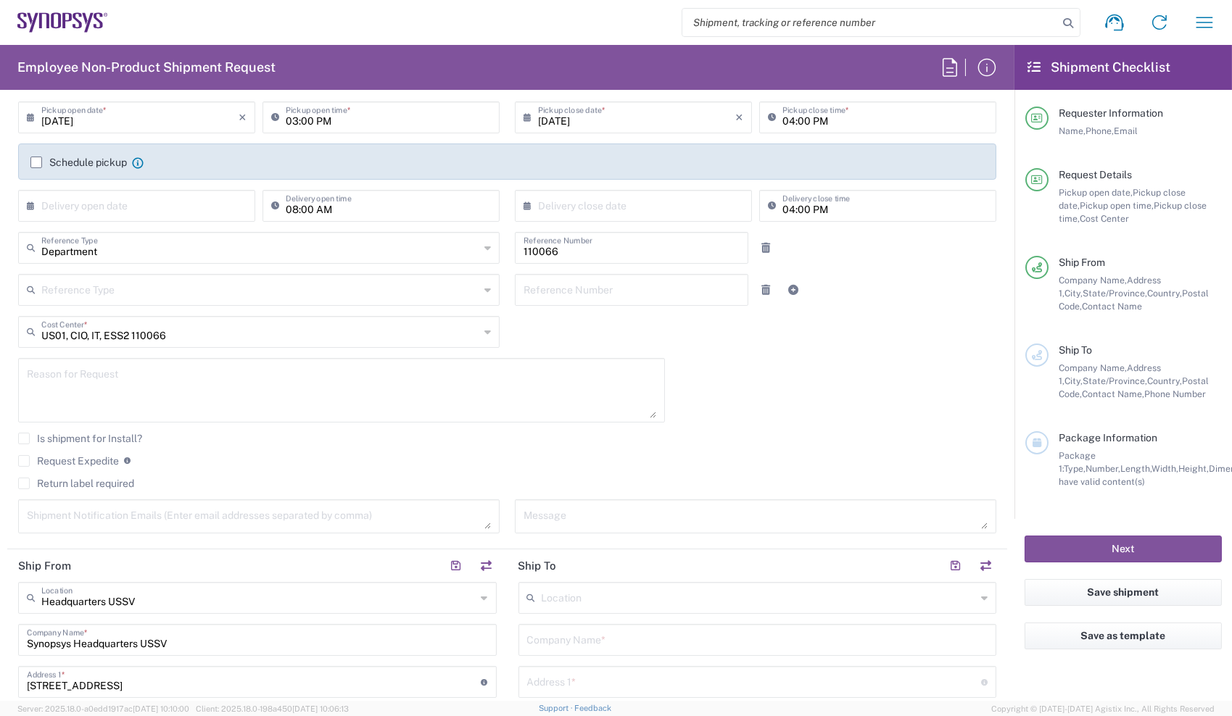
scroll to position [194, 0]
type input "6692462454"
click at [62, 486] on label "Return label required" at bounding box center [76, 487] width 116 height 12
click at [24, 486] on input "Return label required" at bounding box center [24, 486] width 0 height 0
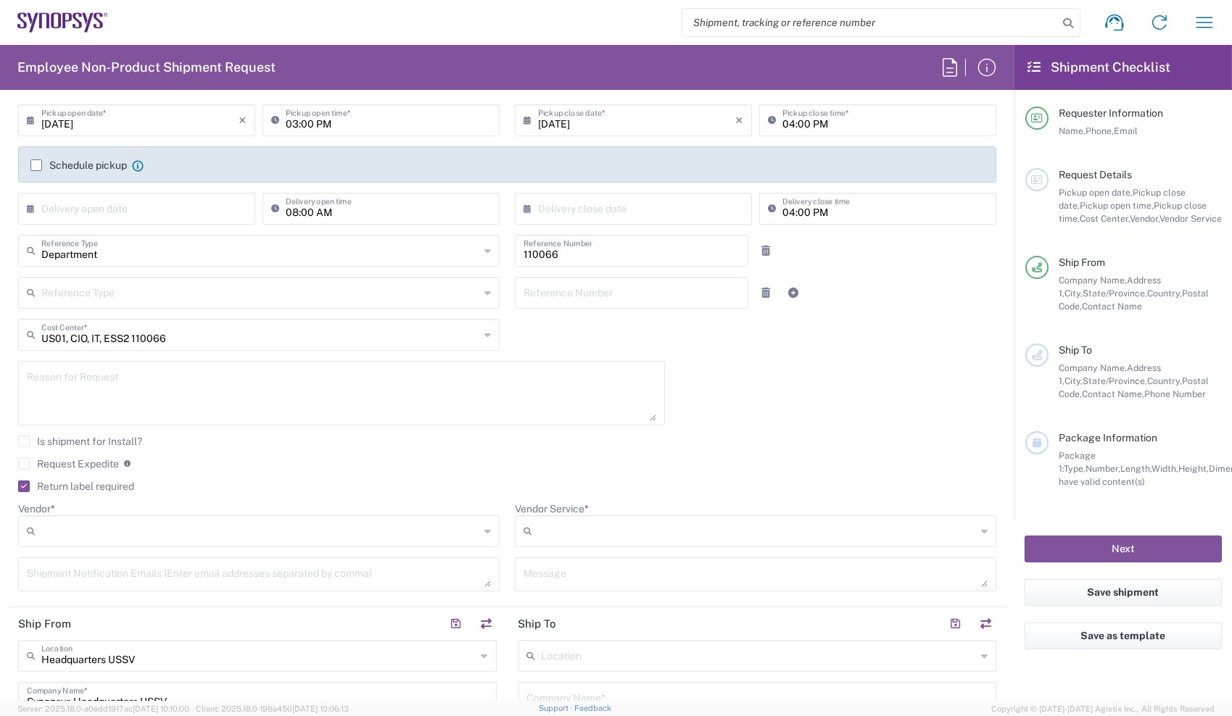
click at [147, 528] on input "Vendor *" at bounding box center [260, 531] width 438 height 23
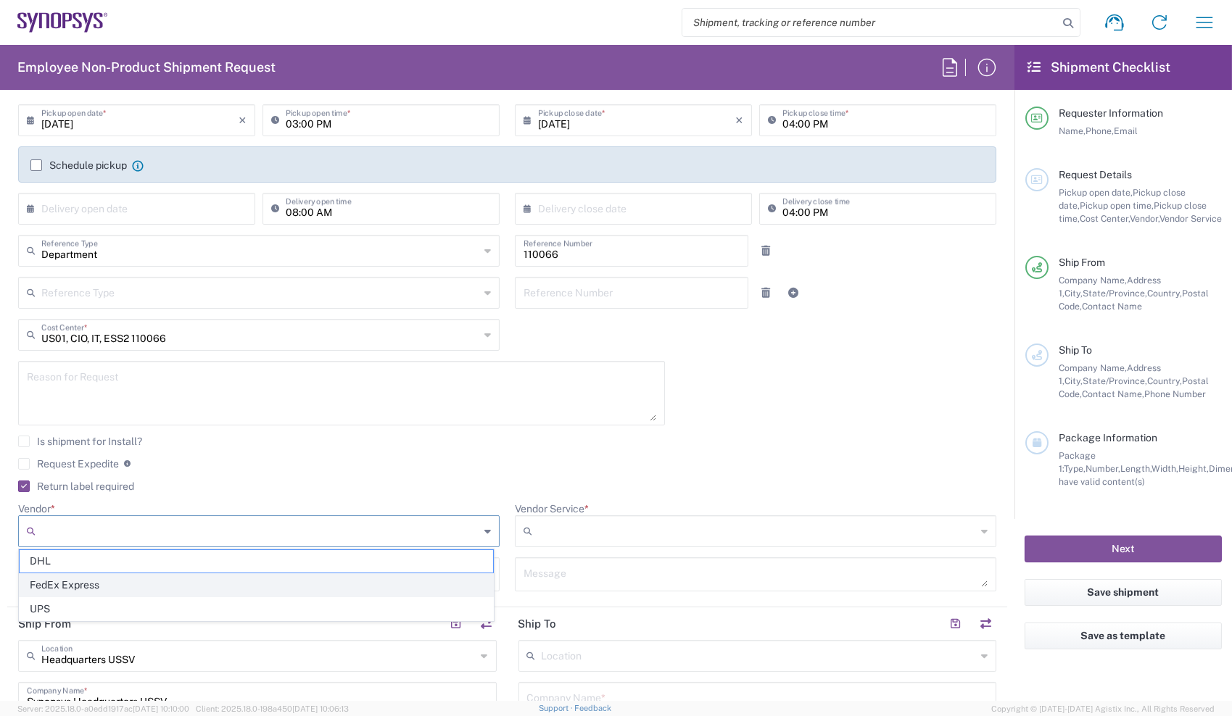
click at [125, 577] on span "FedEx Express" at bounding box center [256, 585] width 473 height 22
type input "FedEx Express"
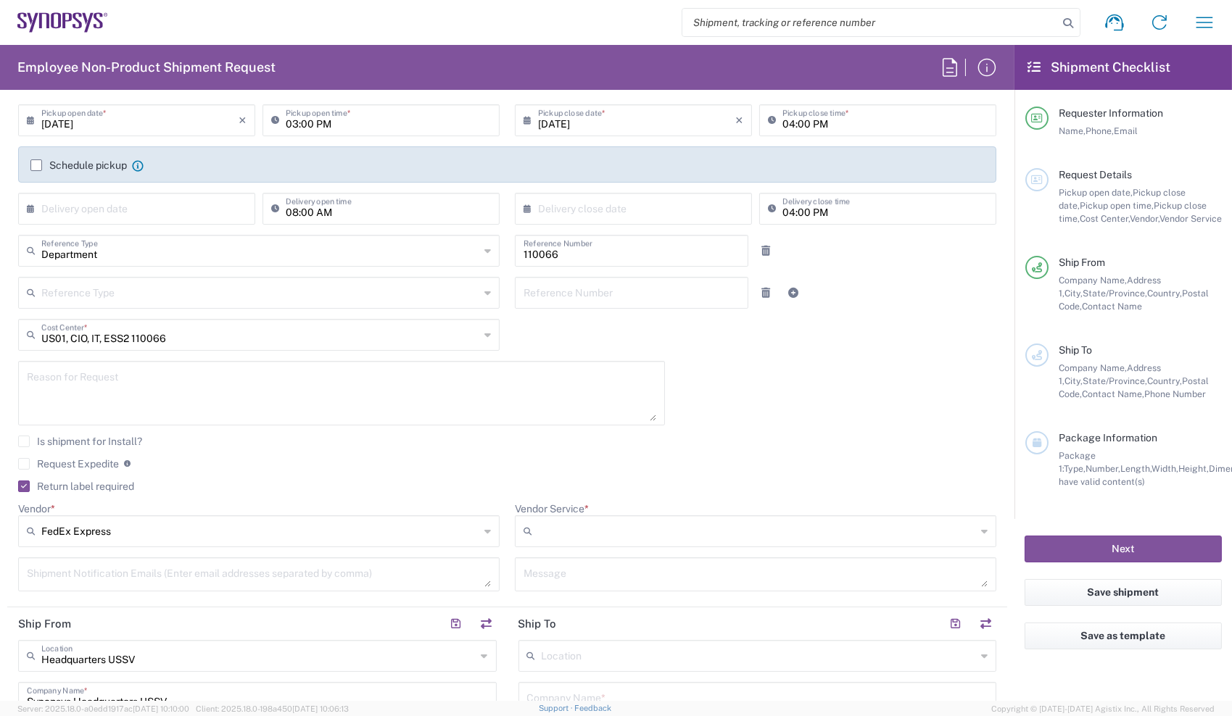
click at [551, 515] on div at bounding box center [755, 531] width 481 height 32
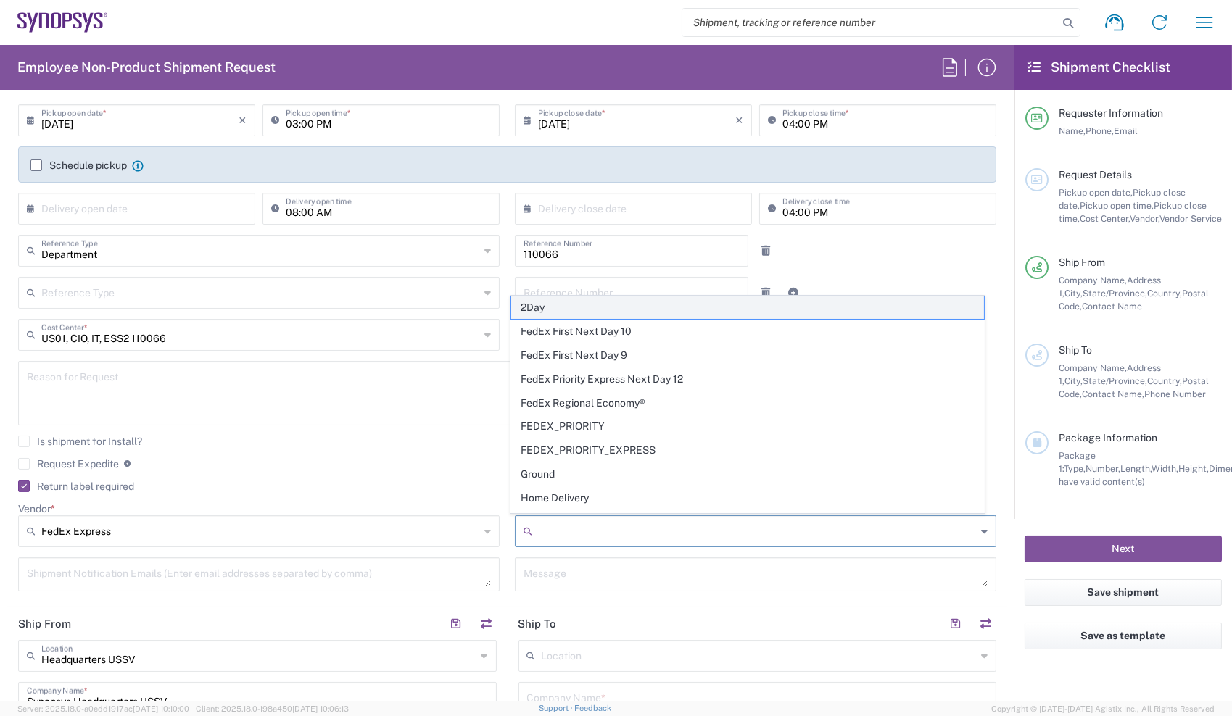
click at [588, 312] on span "2Day" at bounding box center [747, 308] width 473 height 22
type input "2Day"
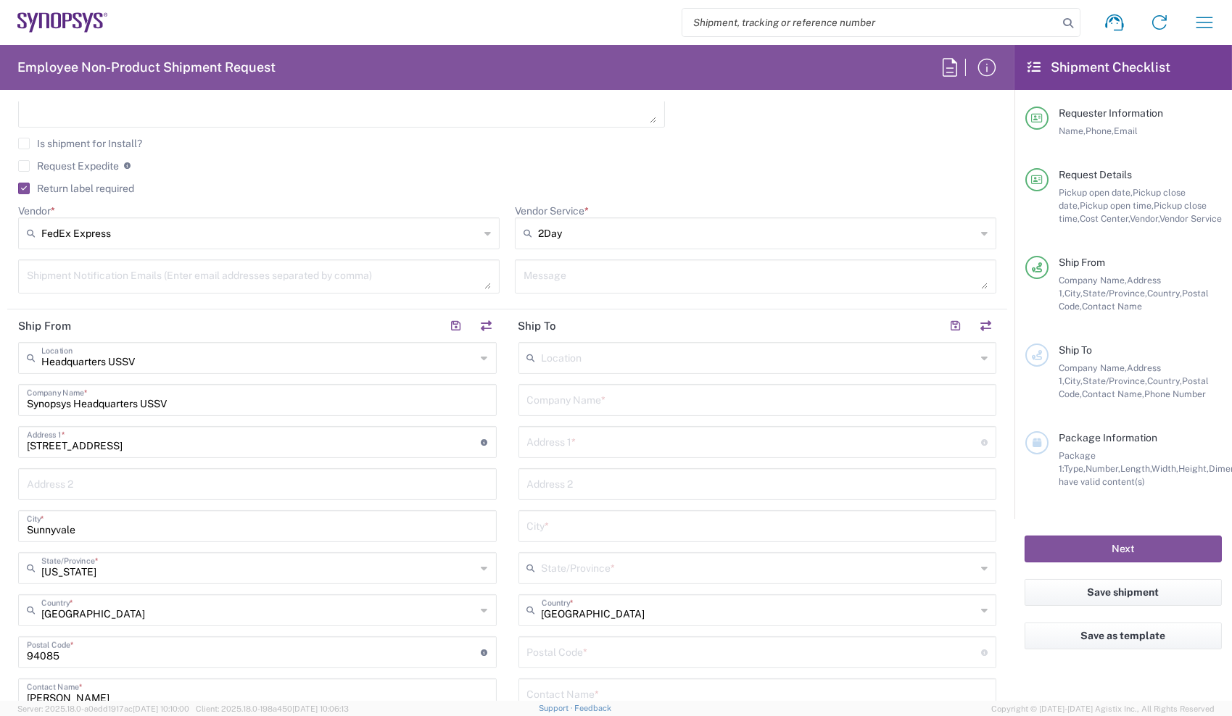
scroll to position [494, 0]
click at [562, 406] on input "text" at bounding box center [757, 396] width 461 height 25
type input "Synopsys (Adnan Mirza)"
click at [606, 445] on input "text" at bounding box center [754, 438] width 455 height 25
paste input "28 Avenida Merida San Clemente, CA 92673 Cell: (949) 842 1145"
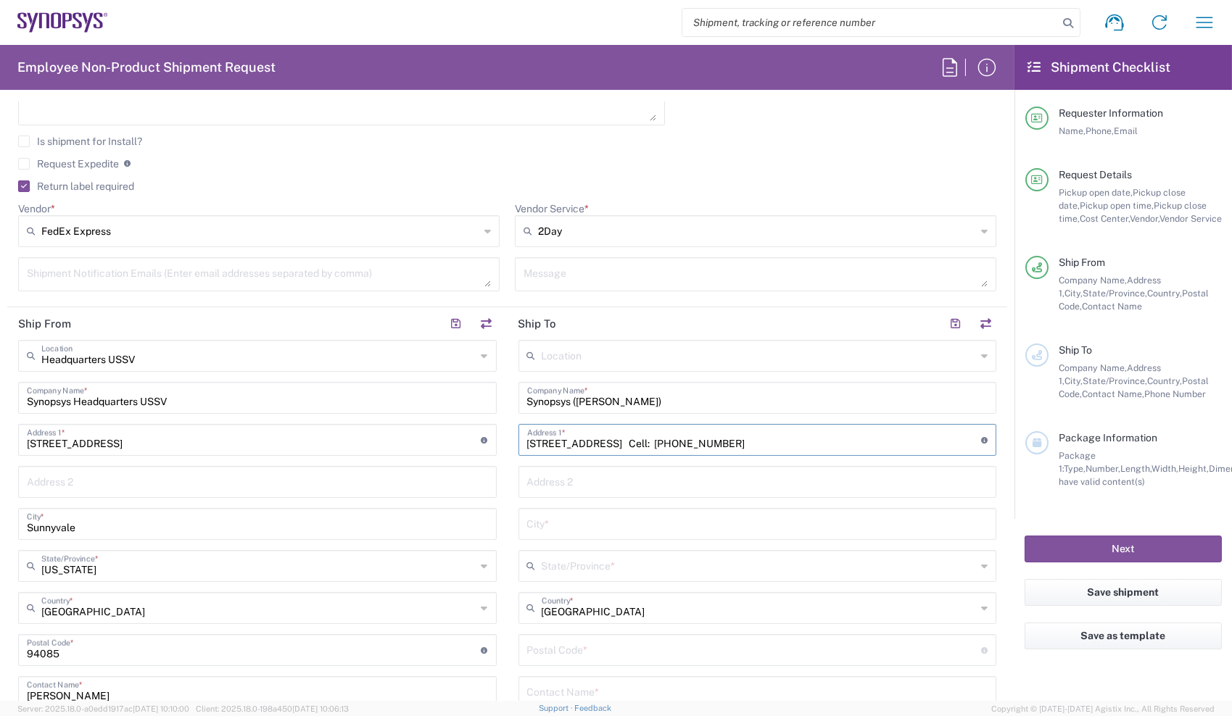
drag, startPoint x: 626, startPoint y: 445, endPoint x: 656, endPoint y: 442, distance: 29.9
click at [656, 442] on input "28 Avenida Merida San Clemente, CA 92673 Cell: (949) 842 1145" at bounding box center [754, 438] width 455 height 25
type input "28 Avenida Merida San Clemente, CA 92673 Cell: (949) 842 1145"
click at [584, 516] on input "text" at bounding box center [757, 522] width 461 height 25
paste input "San Clemente"
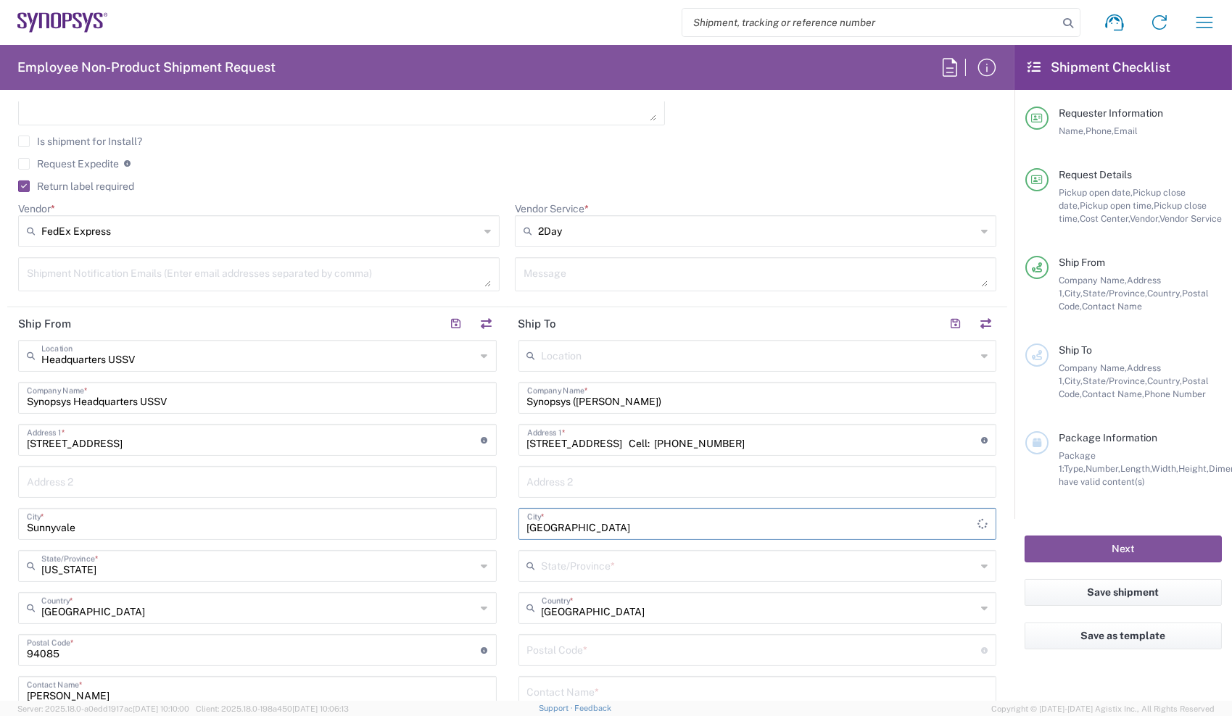
type input "San Clemente"
click at [581, 557] on input "text" at bounding box center [759, 564] width 435 height 25
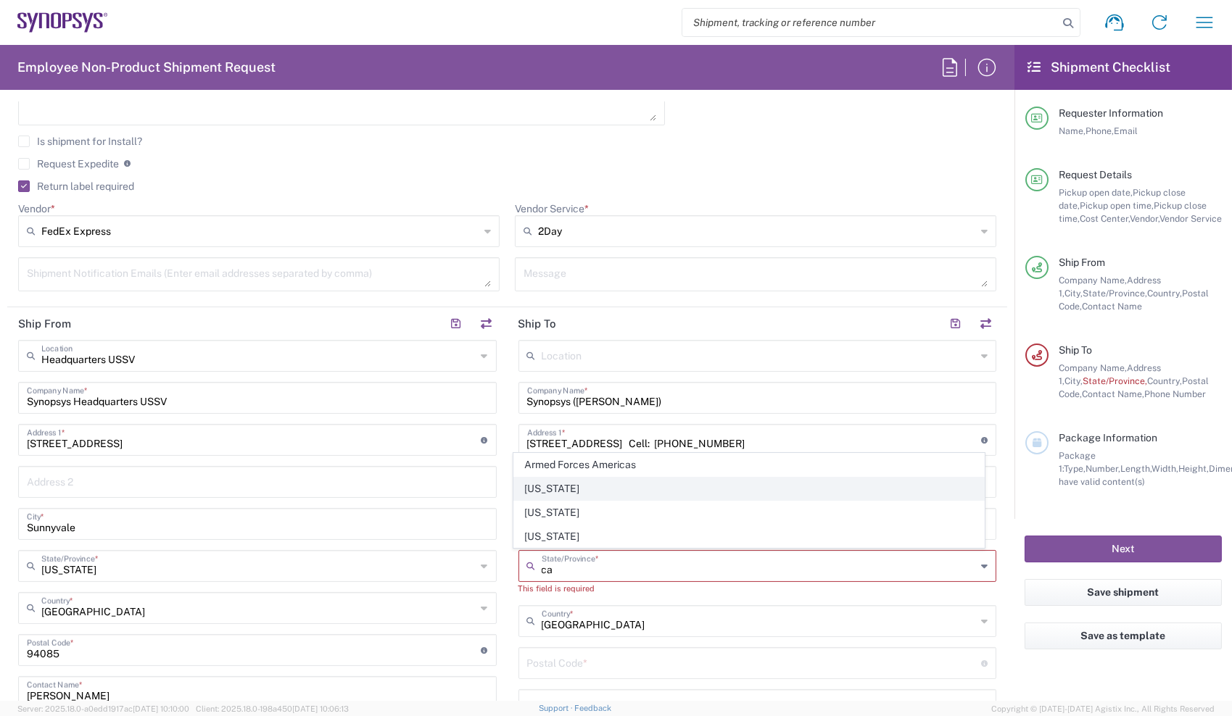
click at [528, 494] on span "[US_STATE]" at bounding box center [749, 489] width 470 height 22
type input "[US_STATE]"
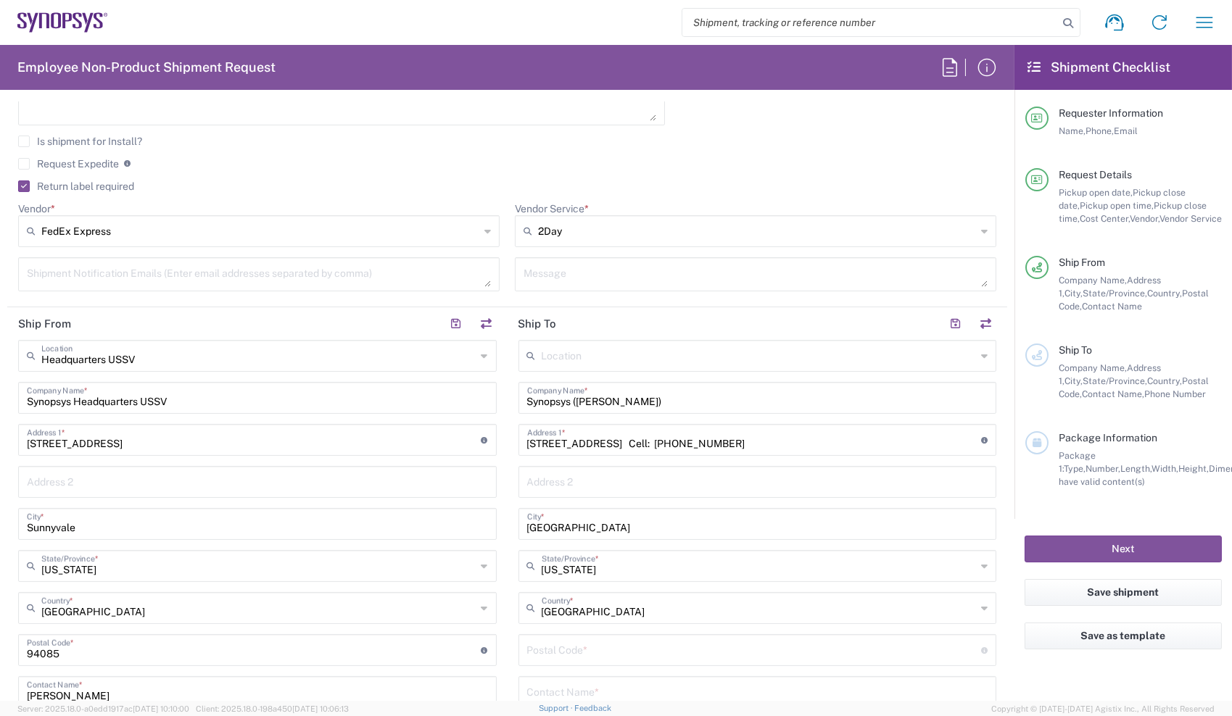
click at [713, 438] on input "28 Avenida Merida San Clemente, CA 92673 Cell: (949) 842 1145" at bounding box center [754, 438] width 455 height 25
click at [563, 647] on input "undefined" at bounding box center [754, 649] width 455 height 25
paste input "92673"
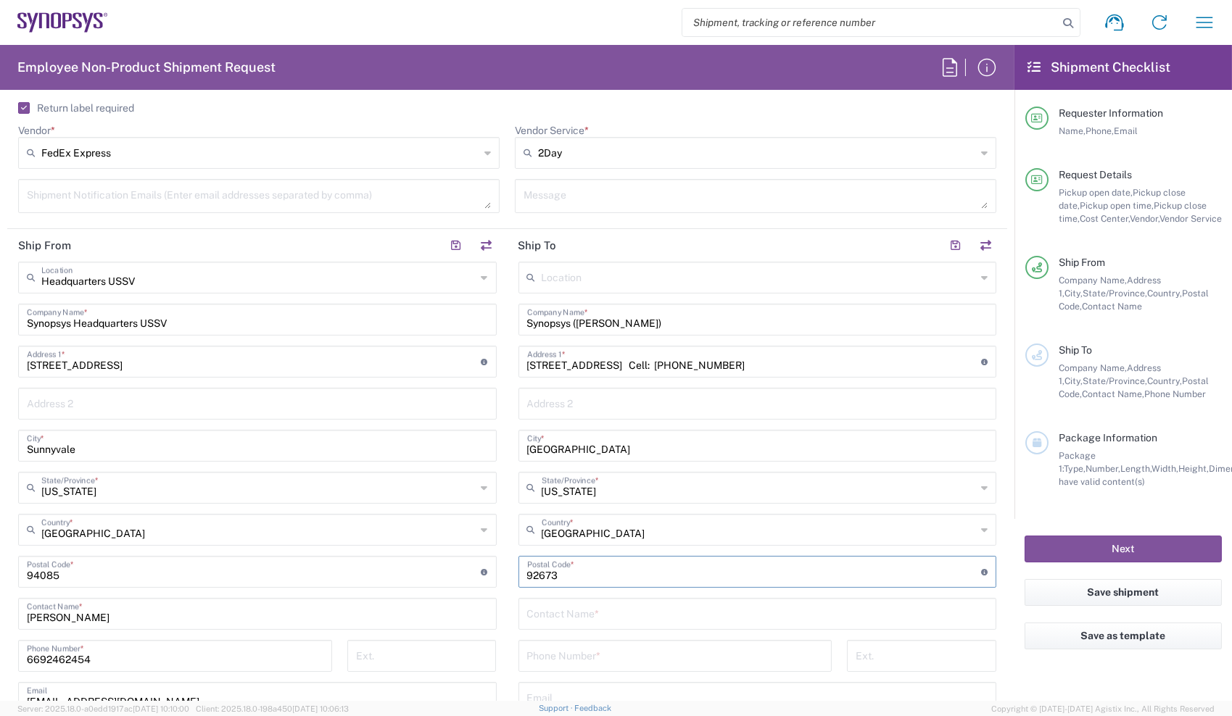
scroll to position [573, 0]
type input "92673"
click at [825, 363] on input "28 Avenida Merida San Clemente, CA 92673 Cell: (949) 842 1145" at bounding box center [754, 359] width 455 height 25
drag, startPoint x: 825, startPoint y: 363, endPoint x: 778, endPoint y: 365, distance: 47.1
click at [778, 365] on input "28 Avenida Merida San Clemente, CA 92673 Cell: (949) 842 1145" at bounding box center [754, 359] width 455 height 25
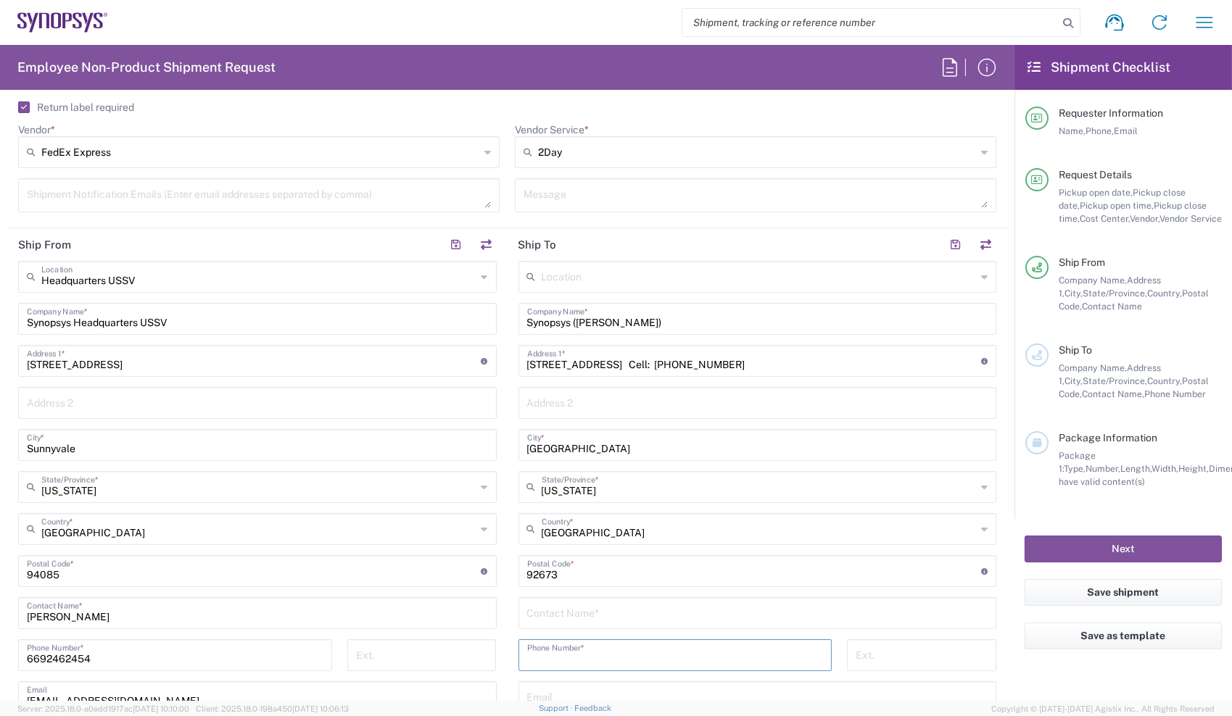
click at [570, 653] on input "tel" at bounding box center [675, 654] width 297 height 25
paste input "949) 842 1145"
type input "9498421145"
click at [589, 609] on input "text" at bounding box center [757, 612] width 461 height 25
type input "Adnan Mirza"
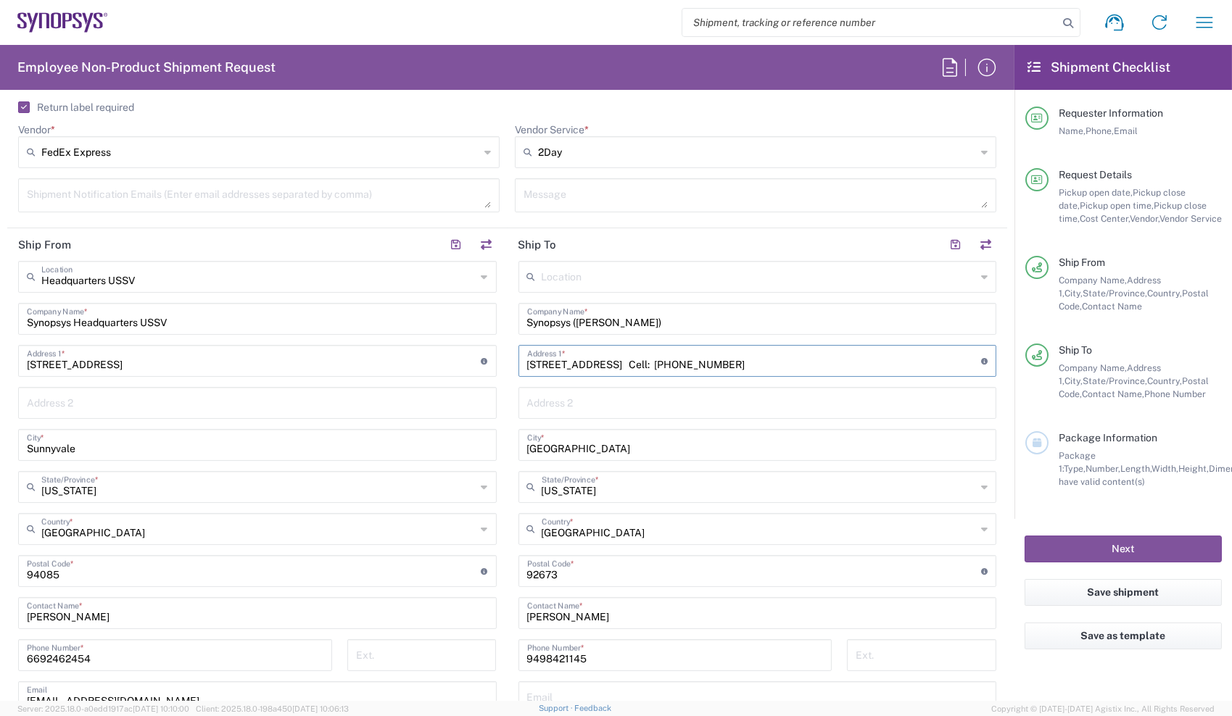
click at [623, 365] on input "28 Avenida Merida San Clemente, CA 92673 Cell: (949) 842 1145" at bounding box center [754, 359] width 455 height 25
drag, startPoint x: 623, startPoint y: 365, endPoint x: 838, endPoint y: 372, distance: 214.7
click at [838, 372] on div "28 Avenida Merida San Clemente, CA 92673 Cell: (949) 842 1145 Address 1 * For c…" at bounding box center [757, 361] width 478 height 32
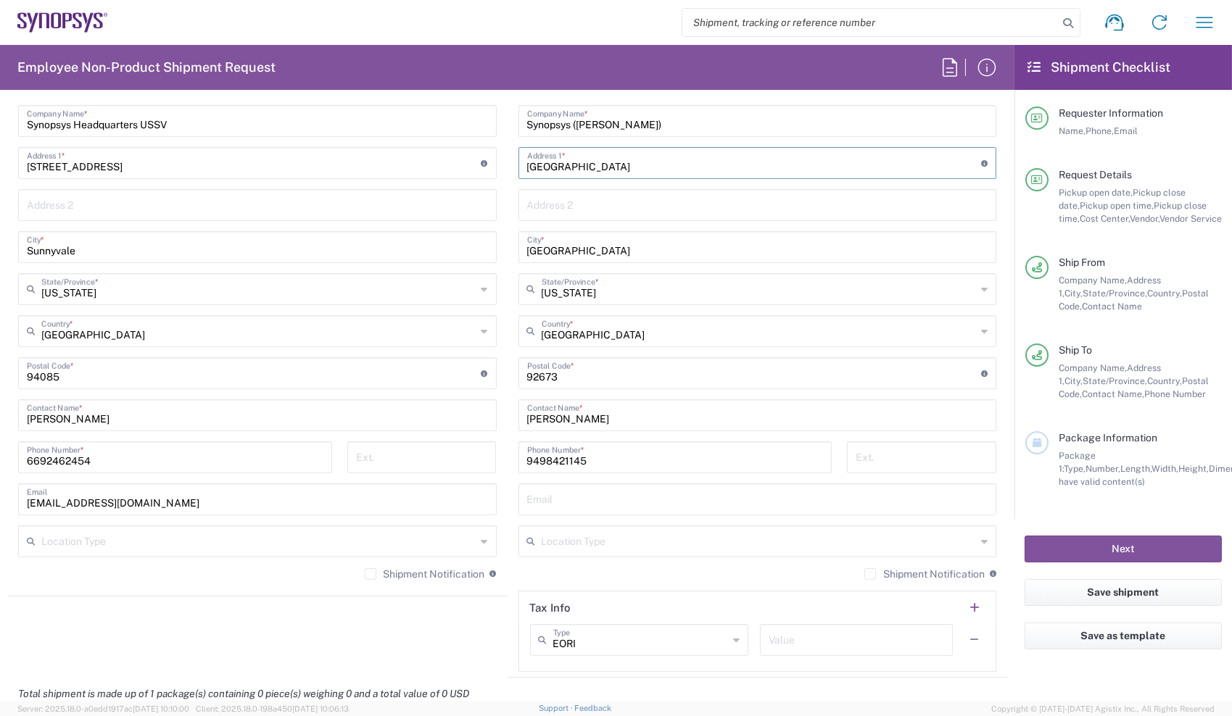
scroll to position [774, 0]
type input "28 Avenida Merida"
click at [550, 494] on input "text" at bounding box center [757, 496] width 461 height 25
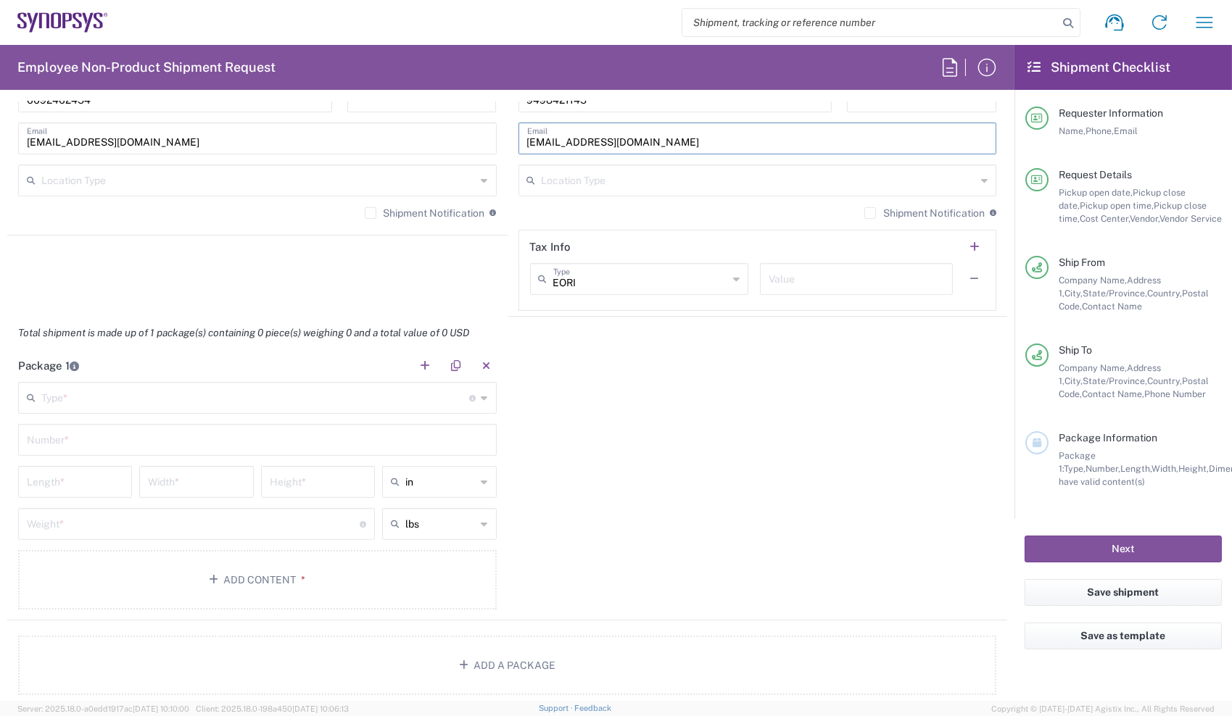
scroll to position [1134, 0]
type input "amirza@synopsys.com"
click at [322, 402] on input "text" at bounding box center [255, 395] width 428 height 25
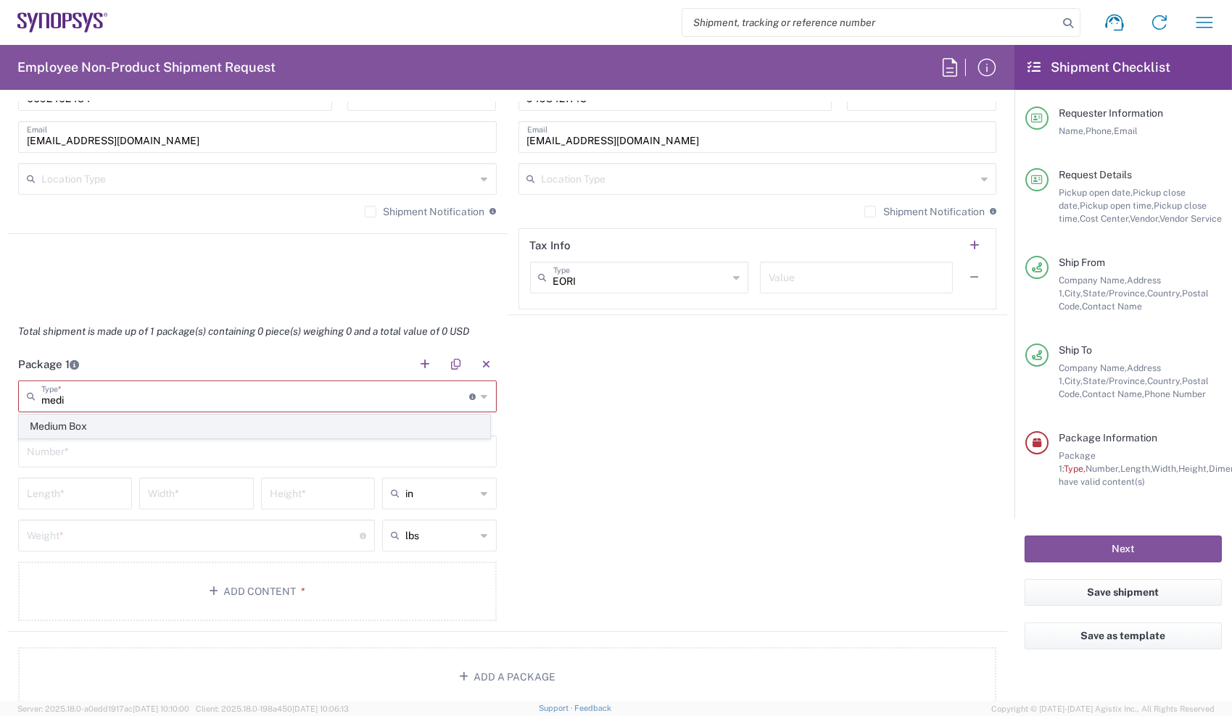
click at [179, 434] on span "Medium Box" at bounding box center [255, 426] width 470 height 22
type input "Medium Box"
type input "13"
type input "11.5"
type input "2.5"
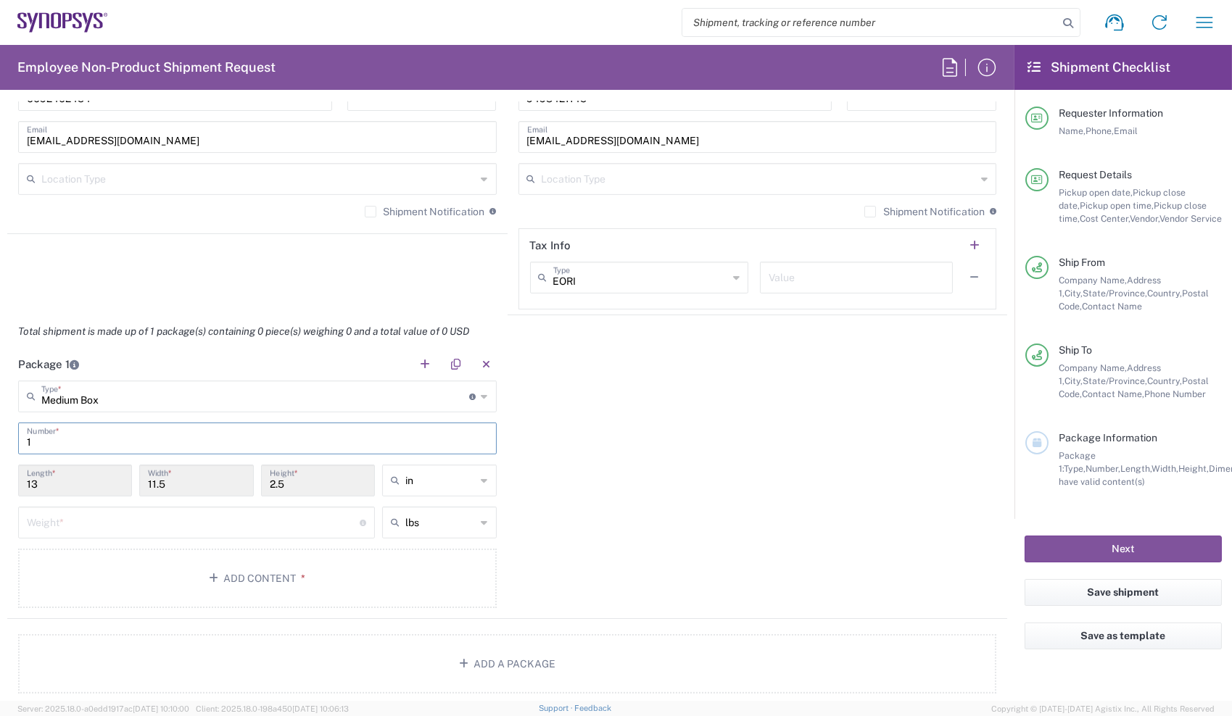
type input "1"
click at [188, 511] on input "number" at bounding box center [193, 521] width 333 height 25
type input "10"
click at [196, 567] on button "Add Content *" at bounding box center [257, 578] width 478 height 59
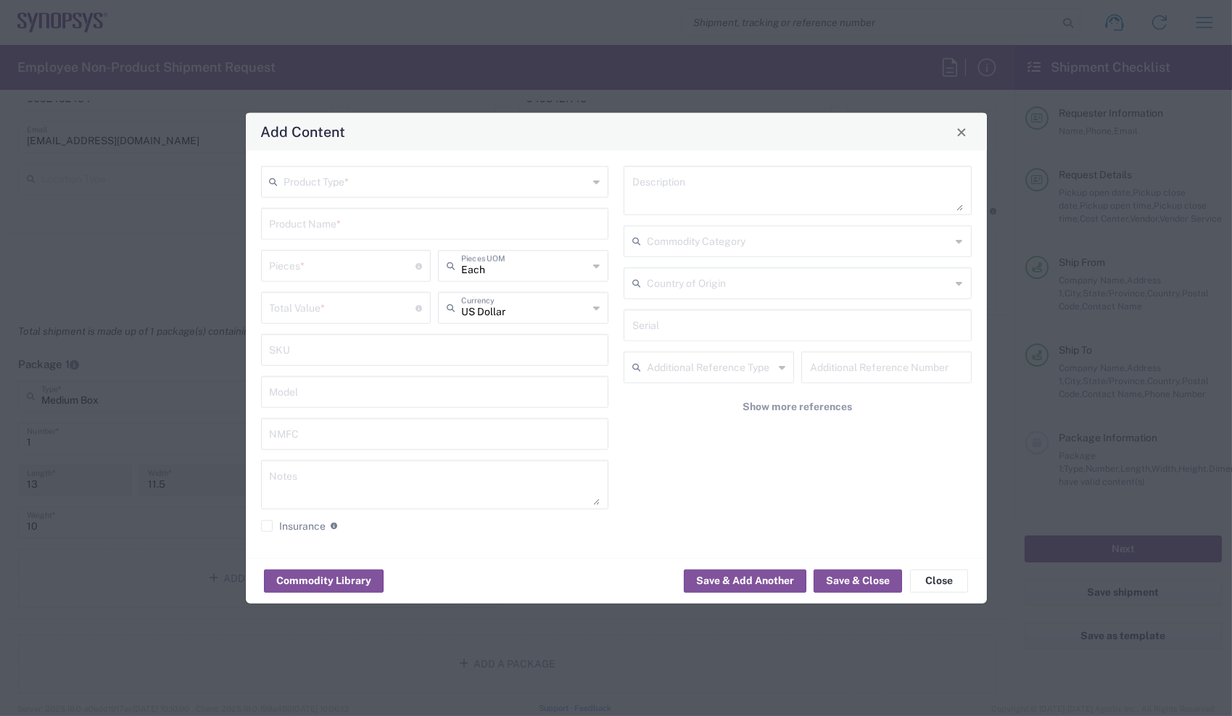
click at [418, 189] on input "text" at bounding box center [436, 180] width 304 height 25
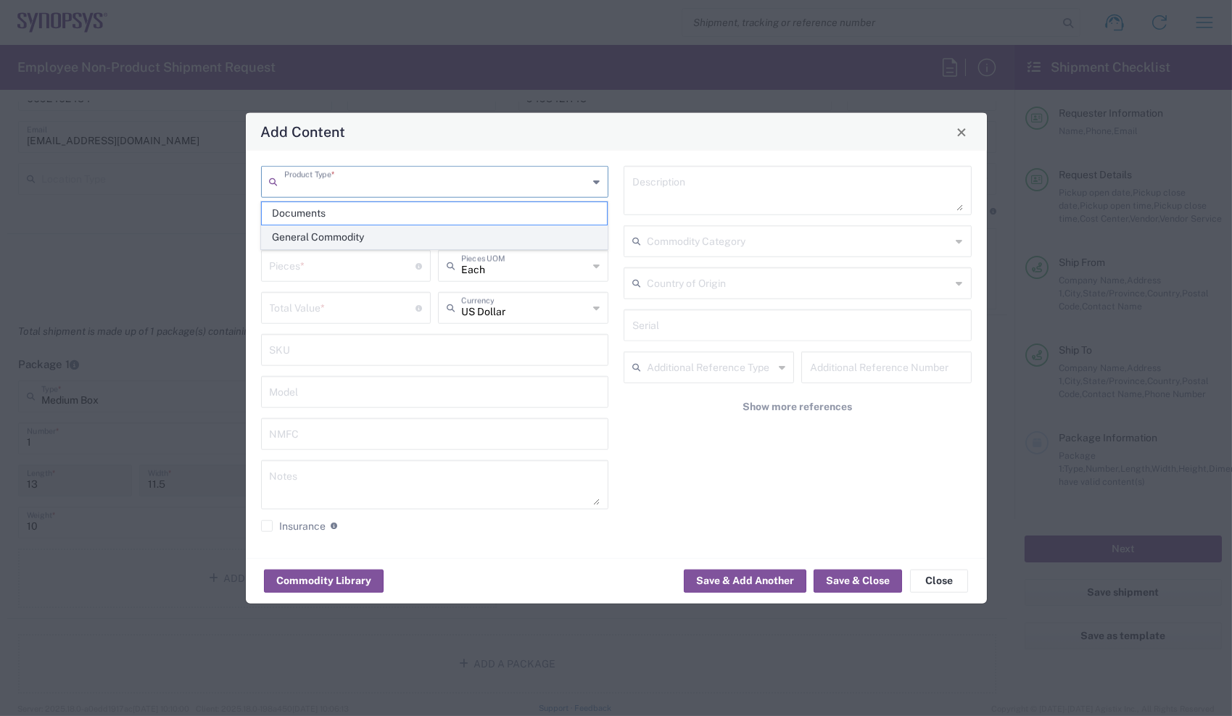
click at [399, 242] on span "General Commodity" at bounding box center [434, 237] width 345 height 22
type input "General Commodity"
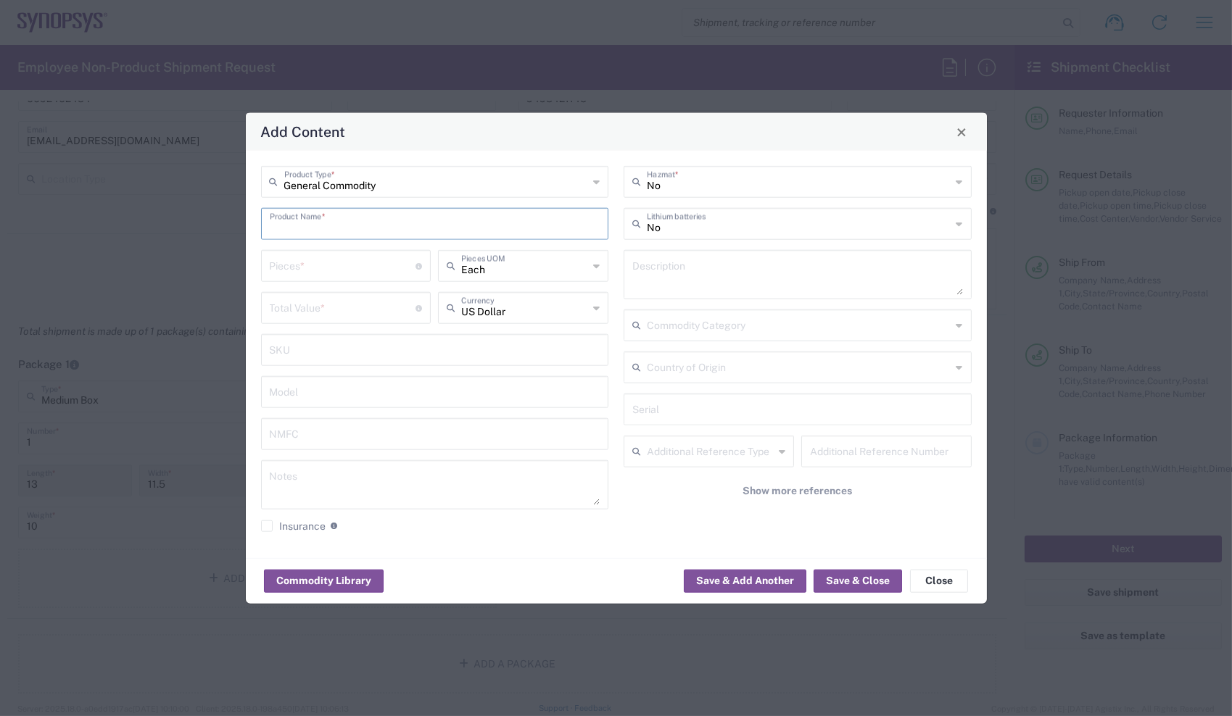
click at [391, 224] on input "text" at bounding box center [435, 222] width 331 height 25
type input "Dell Laptop"
type input "1"
type input "Each"
type input "950"
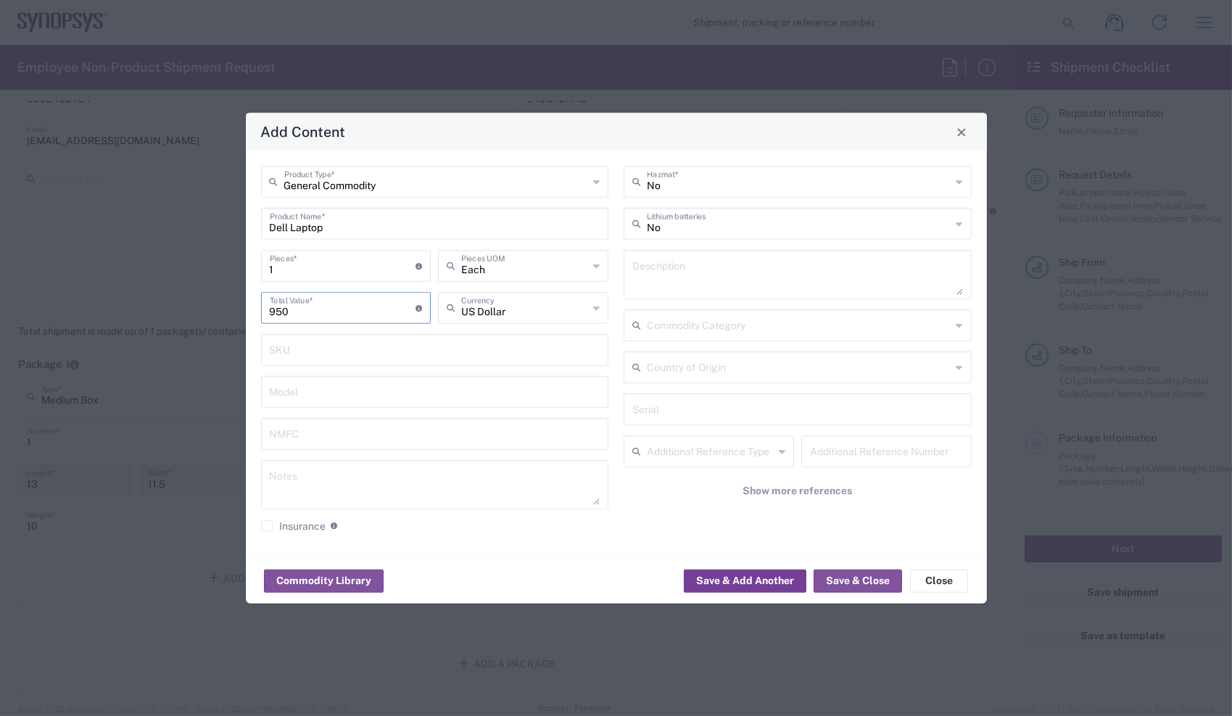
click at [723, 586] on button "Save & Add Another" at bounding box center [745, 580] width 123 height 23
click at [448, 196] on div "Product Type *" at bounding box center [435, 182] width 348 height 32
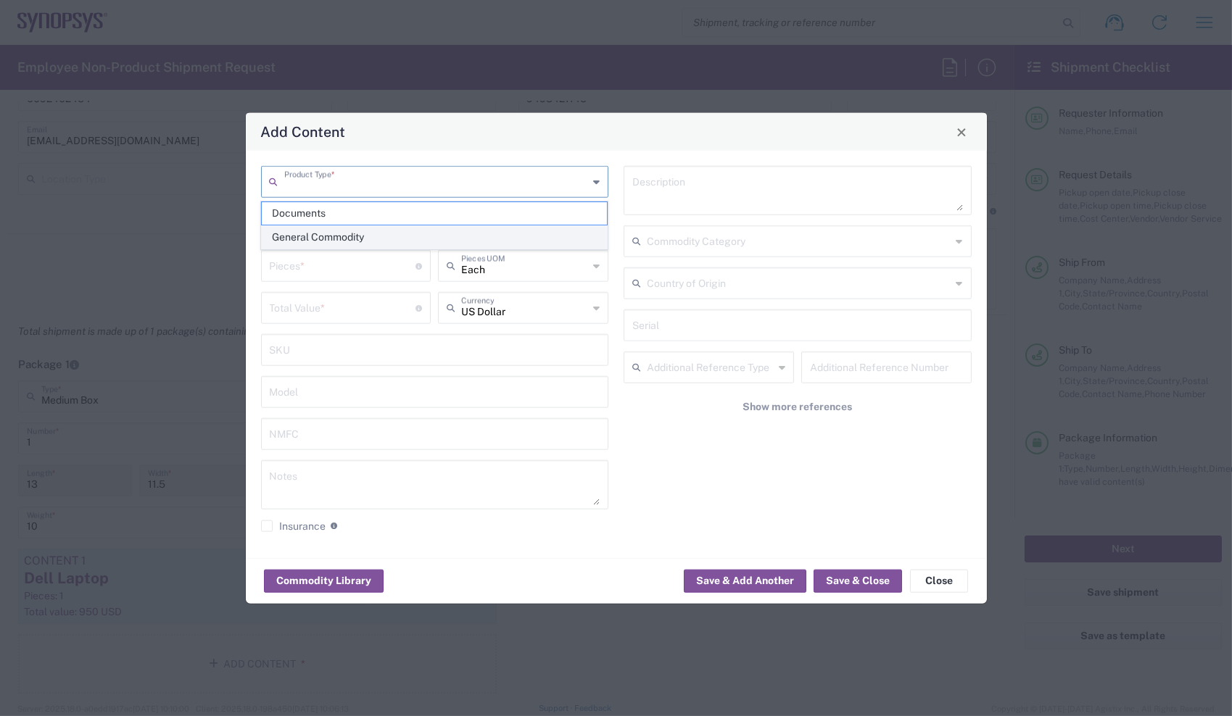
click at [438, 235] on span "General Commodity" at bounding box center [434, 237] width 345 height 22
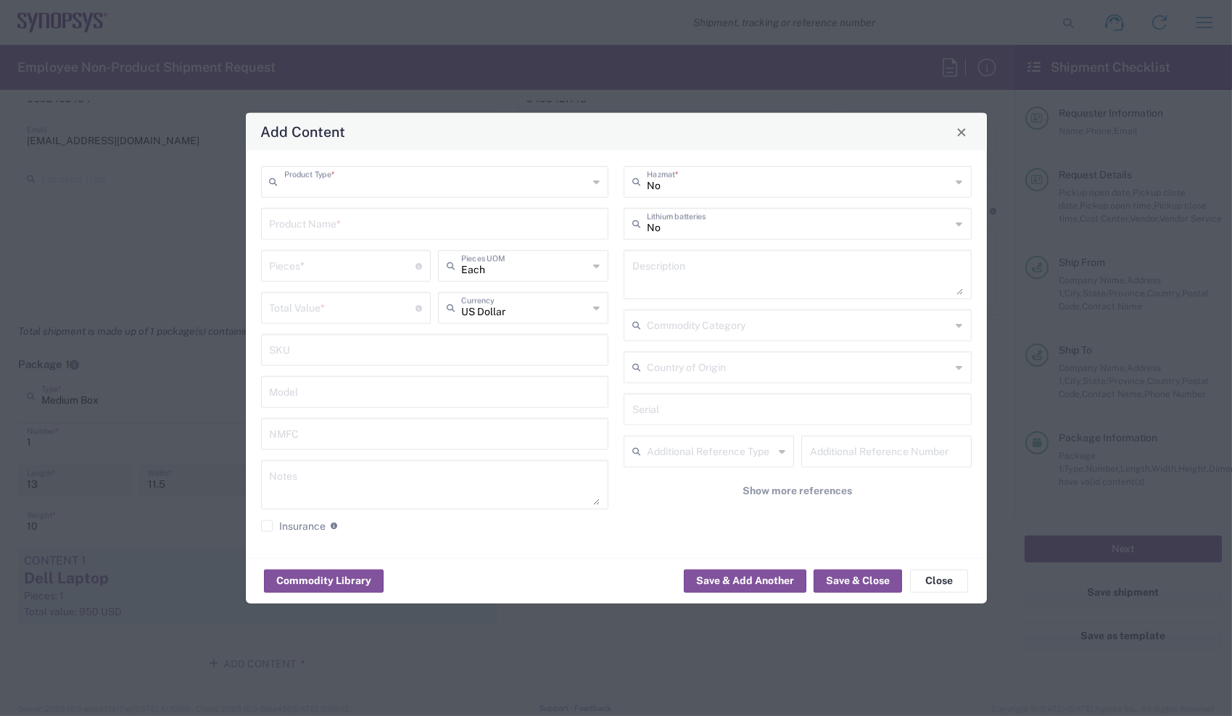
type input "General Commodity"
click at [442, 233] on input "text" at bounding box center [435, 222] width 331 height 25
type input "Laptop Charger"
type input "1"
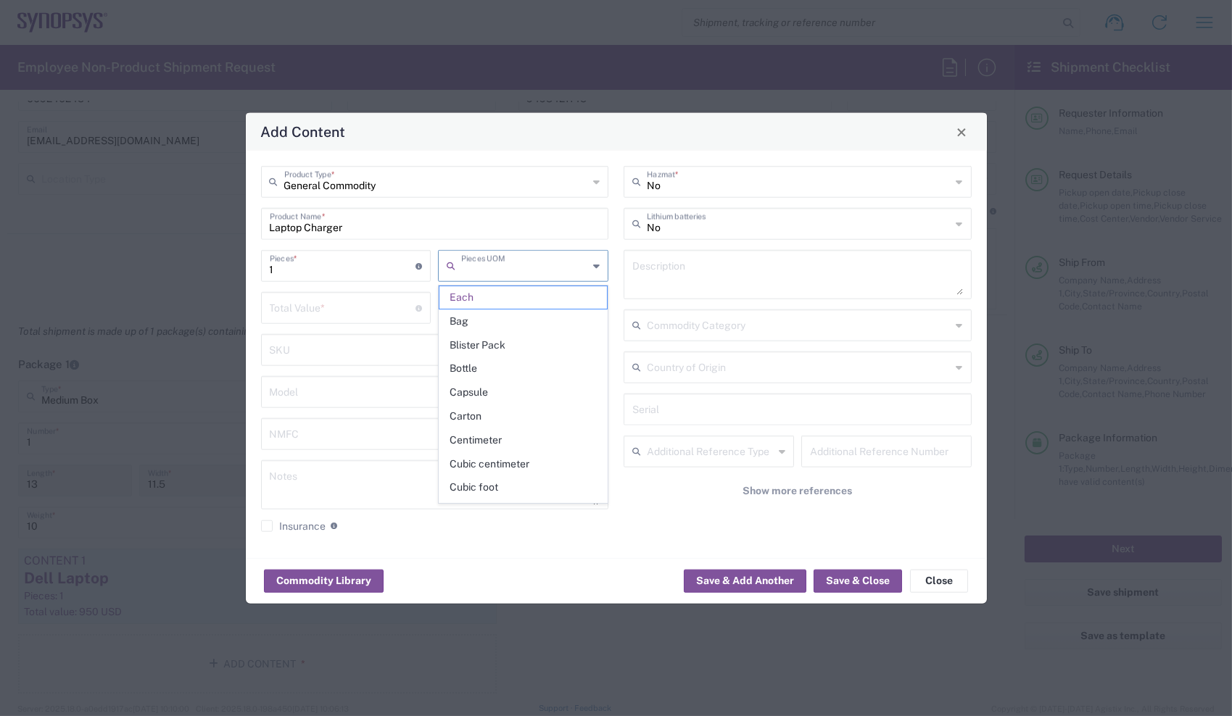
type input "Each"
type input "65"
click at [834, 579] on button "Save & Close" at bounding box center [857, 580] width 88 height 23
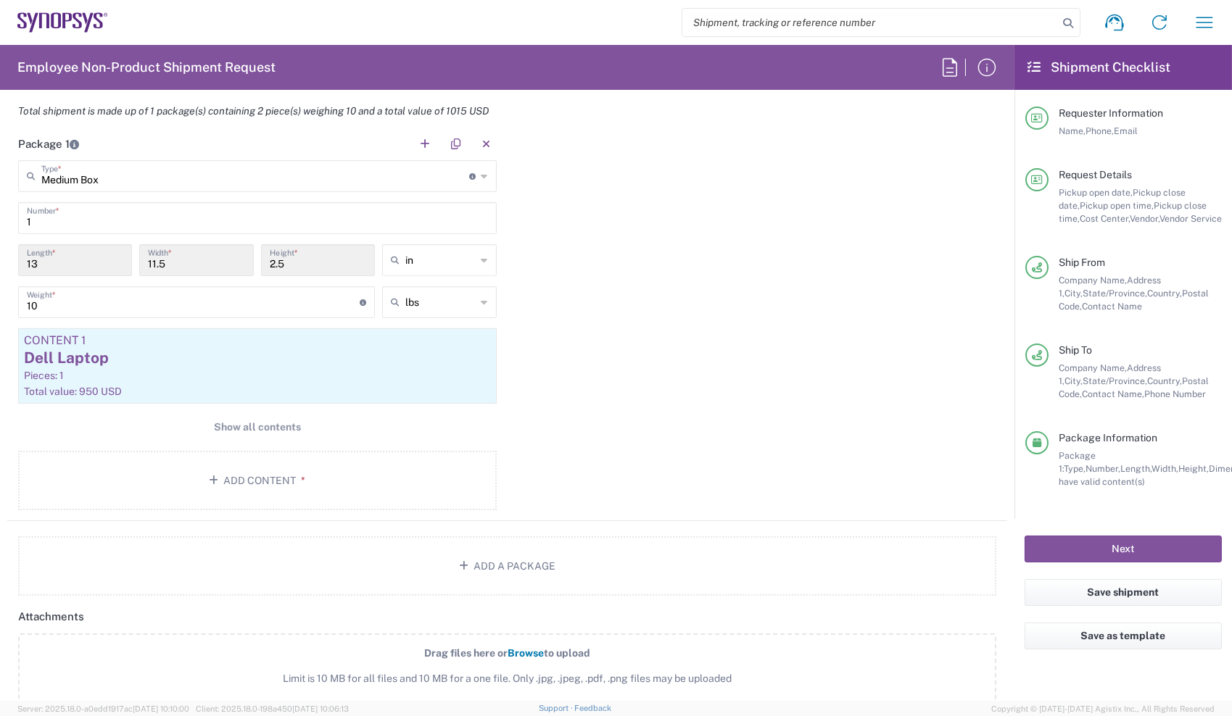
scroll to position [1356, 0]
click at [1067, 552] on button "Next" at bounding box center [1122, 549] width 197 height 27
